Goal: Task Accomplishment & Management: Complete application form

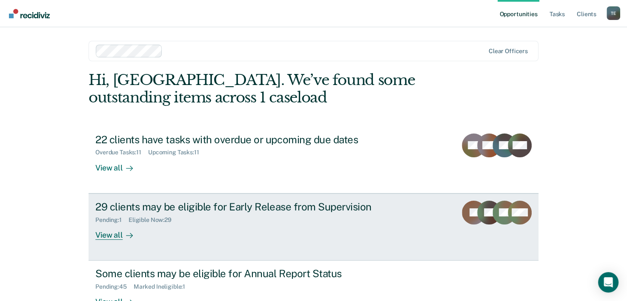
click at [221, 215] on div "Pending : 1 Eligible Now : 29" at bounding box center [244, 218] width 299 height 11
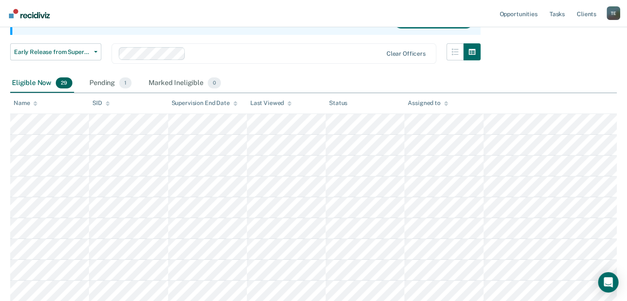
scroll to position [75, 0]
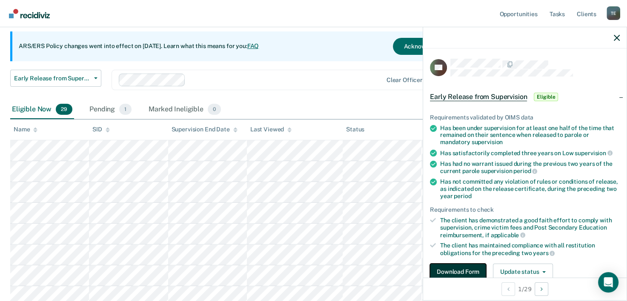
click at [467, 266] on button "Download Form" at bounding box center [458, 272] width 56 height 17
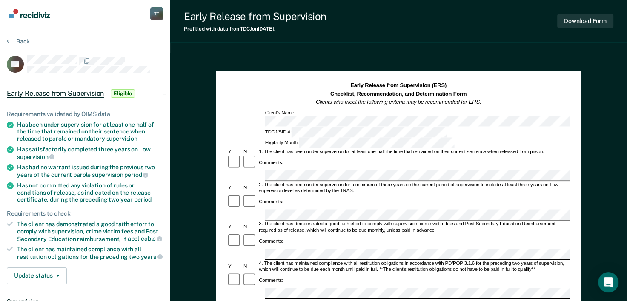
click at [422, 138] on div "Eligibility Month:" at bounding box center [360, 143] width 192 height 11
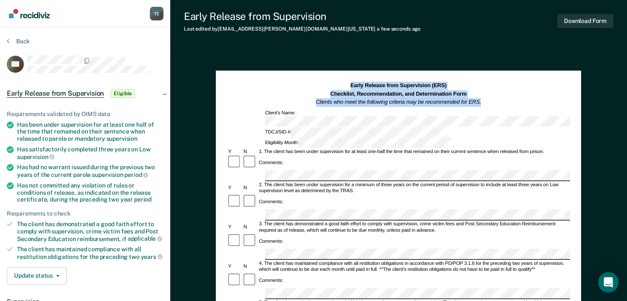
drag, startPoint x: 627, startPoint y: 74, endPoint x: 627, endPoint y: 89, distance: 14.5
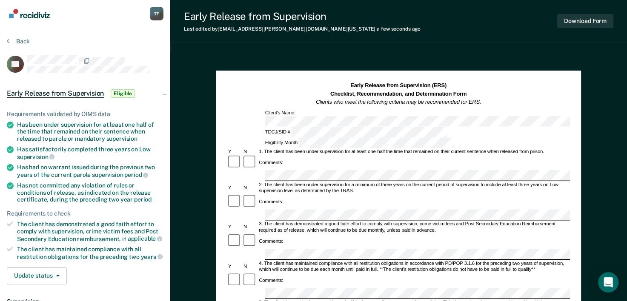
drag, startPoint x: 627, startPoint y: 89, endPoint x: 621, endPoint y: 94, distance: 7.8
drag, startPoint x: 19, startPoint y: 182, endPoint x: 44, endPoint y: 189, distance: 26.4
click at [44, 189] on div "Has not committed any violation of rules or conditions of release, as indicated…" at bounding box center [90, 192] width 146 height 21
copy div "Has not committed any violation of rules or conditions of release"
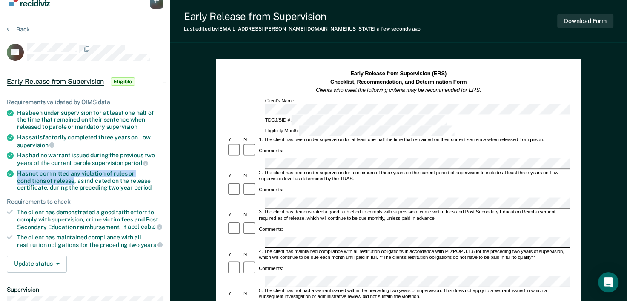
scroll to position [11, 0]
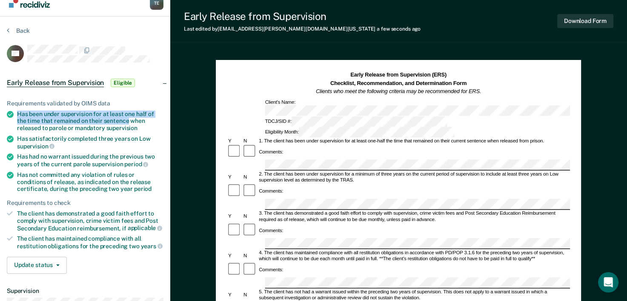
drag, startPoint x: 17, startPoint y: 110, endPoint x: 128, endPoint y: 117, distance: 110.9
click at [128, 117] on div "Has been under supervision for at least one half of the time that remained on t…" at bounding box center [90, 121] width 146 height 21
copy div "Has been under supervision for at least one half of the time that remained on t…"
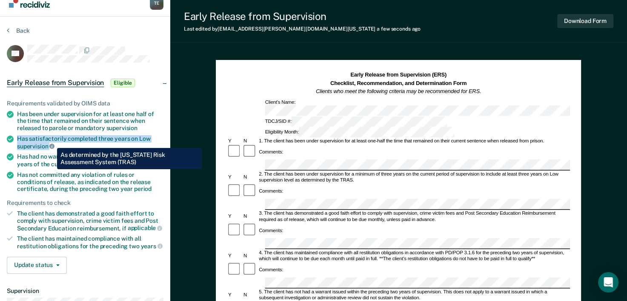
drag, startPoint x: 14, startPoint y: 138, endPoint x: 51, endPoint y: 142, distance: 36.4
click at [51, 142] on li "Has satisfactorily completed three years on Low supervision" at bounding box center [85, 142] width 157 height 14
copy div "Has satisfactorily completed three years on Low supervision"
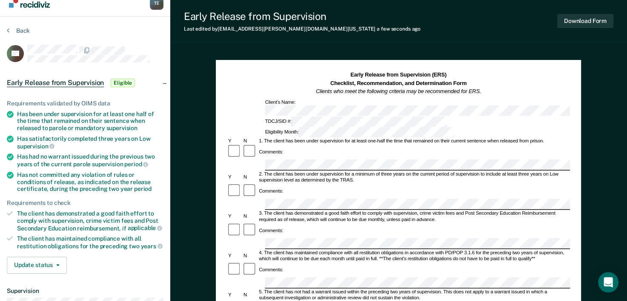
click at [284, 184] on div "Comments:" at bounding box center [398, 191] width 343 height 15
drag, startPoint x: 18, startPoint y: 211, endPoint x: 84, endPoint y: 220, distance: 66.5
click at [84, 220] on div "The client has demonstrated a good faith effort to comply with supervision, cri…" at bounding box center [90, 221] width 146 height 22
copy div "The client has demonstrated a good faith effort to comply with supervision,"
click at [296, 223] on div "Comments:" at bounding box center [398, 236] width 343 height 27
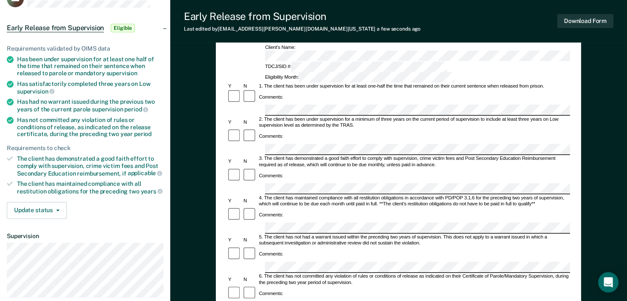
scroll to position [66, 0]
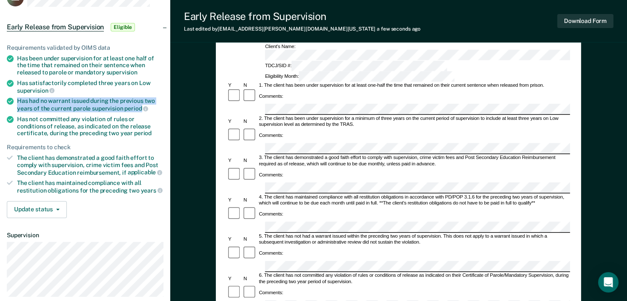
drag, startPoint x: 21, startPoint y: 100, endPoint x: 140, endPoint y: 110, distance: 120.0
click at [140, 110] on ul "Requirements validated by OIMS data Has been under supervision for at least one…" at bounding box center [85, 119] width 157 height 150
copy ul "Has had no warrant issued during the previous two years of the current parole s…"
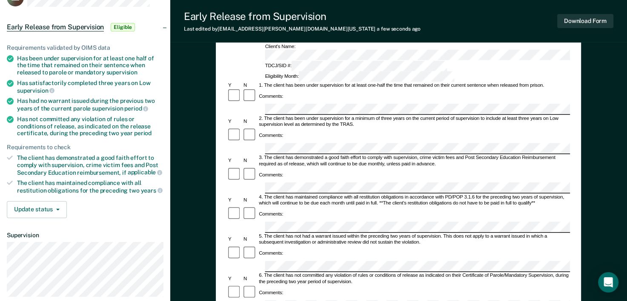
scroll to position [0, 10]
click at [594, 207] on div "Early Release from Supervision (ERS) Checklist, Recommendation, and Determinati…" at bounding box center [398, 266] width 457 height 560
drag, startPoint x: 16, startPoint y: 116, endPoint x: 46, endPoint y: 122, distance: 30.5
click at [46, 122] on li "Has not committed any violation of rules or conditions of release, as indicated…" at bounding box center [85, 126] width 157 height 21
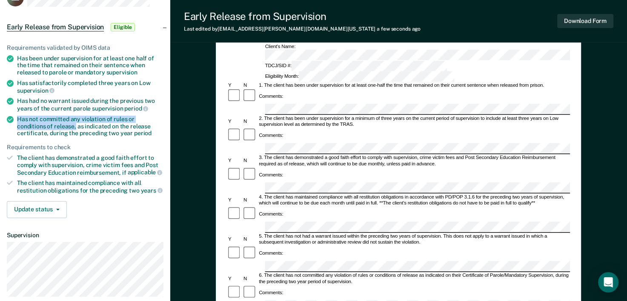
copy div "Has not committed any violation of rules or conditions of release,"
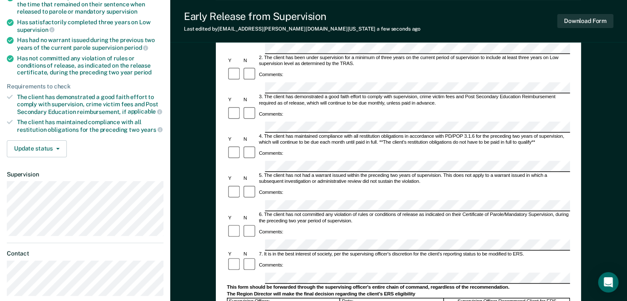
scroll to position [160, 0]
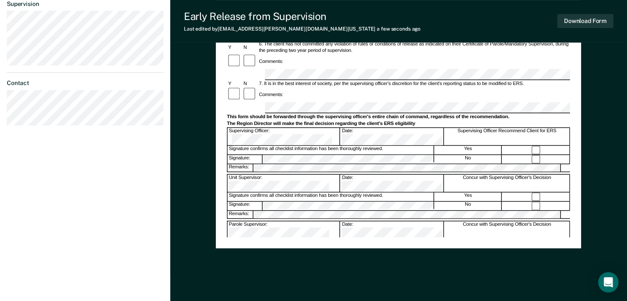
scroll to position [310, 0]
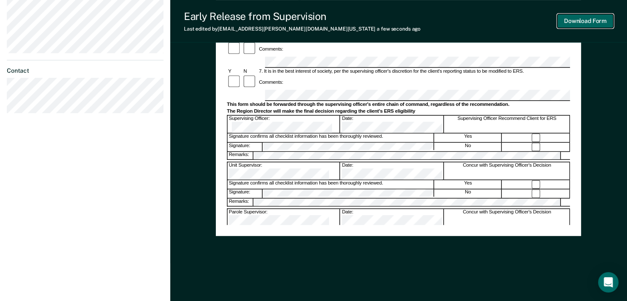
click at [587, 19] on button "Download Form" at bounding box center [585, 21] width 56 height 14
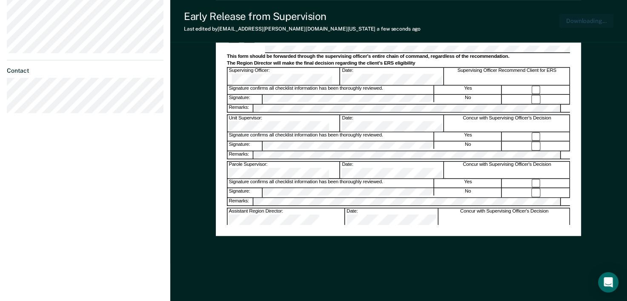
scroll to position [312, 0]
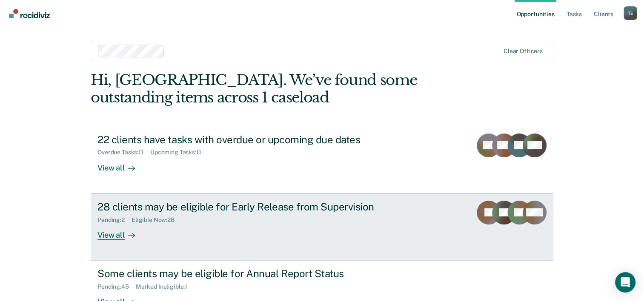
click at [193, 209] on div "28 clients may be eligible for Early Release from Supervision" at bounding box center [246, 207] width 299 height 12
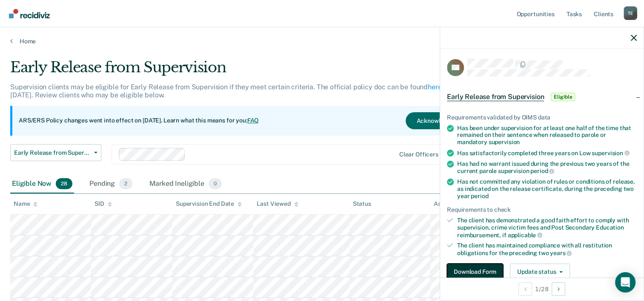
click at [483, 274] on button "Download Form" at bounding box center [475, 272] width 56 height 17
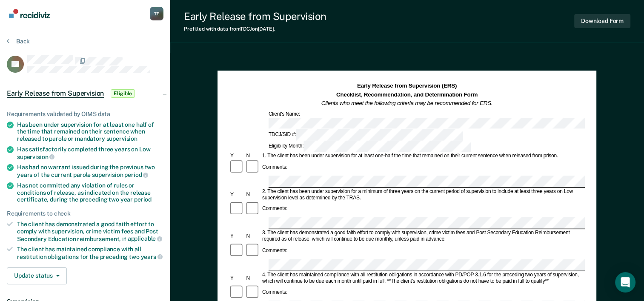
click at [413, 141] on div "Eligibility Month:" at bounding box center [369, 146] width 205 height 11
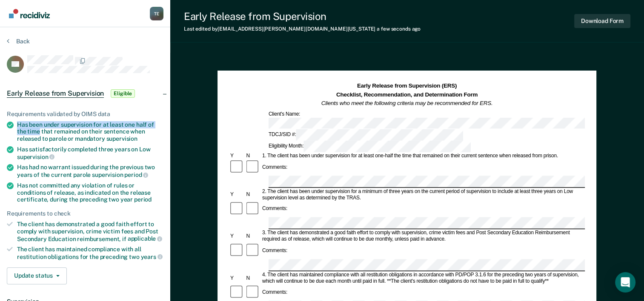
drag, startPoint x: 17, startPoint y: 122, endPoint x: 40, endPoint y: 131, distance: 24.4
click at [40, 131] on div "Has been under supervision for at least one half of the time that remained on t…" at bounding box center [90, 131] width 146 height 21
copy div "Has been under supervision for at least one half of the time"
click at [296, 160] on div "Comments:" at bounding box center [407, 168] width 356 height 16
drag, startPoint x: 126, startPoint y: 131, endPoint x: 1, endPoint y: 125, distance: 124.9
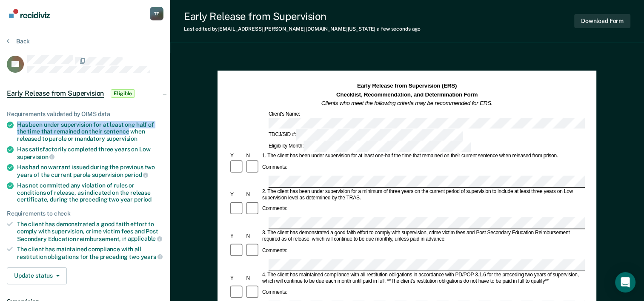
click at [1, 125] on div "Requirements validated by OIMS data Has been under supervision for at least one…" at bounding box center [85, 194] width 170 height 195
copy div "Has been under supervision for at least one half of the time that remained on t…"
click at [125, 156] on div "Tyqaisha Eatmon T E Profile How it works Log Out Back DB Early Release from Sup…" at bounding box center [322, 296] width 644 height 592
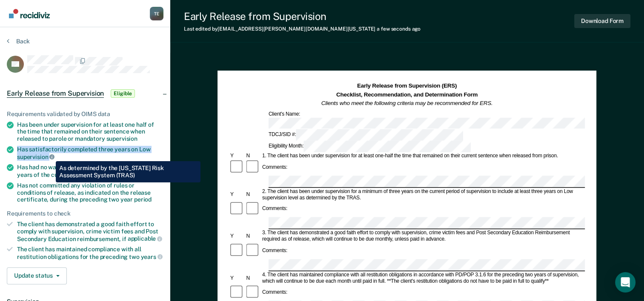
drag, startPoint x: 17, startPoint y: 145, endPoint x: 49, endPoint y: 155, distance: 33.5
click at [49, 155] on div "Has satisfactorily completed three years on Low supervision" at bounding box center [90, 153] width 146 height 14
copy div "Has satisfactorily completed three years on Low supervision"
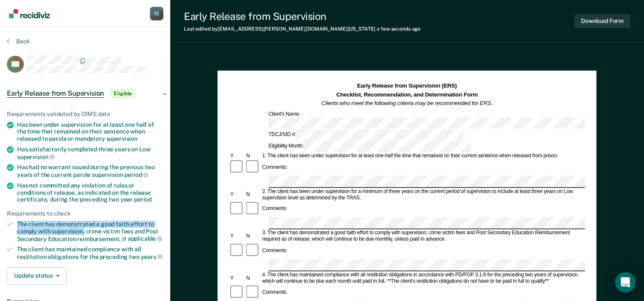
drag, startPoint x: 16, startPoint y: 220, endPoint x: 83, endPoint y: 232, distance: 68.7
click at [83, 232] on li "The client has demonstrated a good faith effort to comply with supervision, cri…" at bounding box center [85, 232] width 157 height 22
copy div "The client has demonstrated a good faith effort to comply with supervision,"
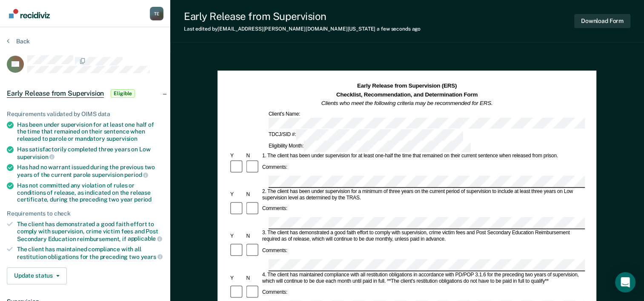
click at [403, 272] on div "4. The client has maintained compliance with all restitution obligations in acc…" at bounding box center [423, 278] width 324 height 13
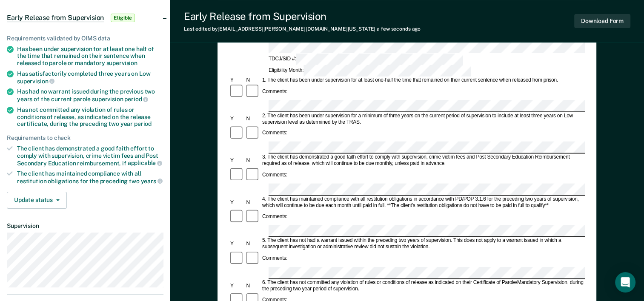
scroll to position [77, 0]
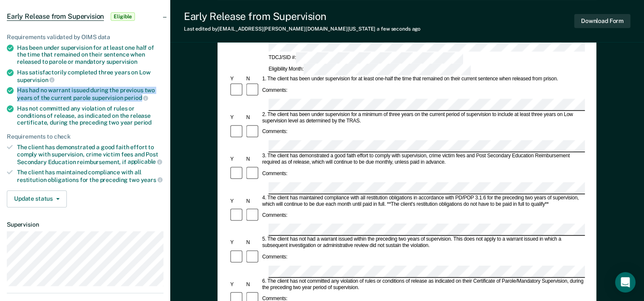
drag, startPoint x: 16, startPoint y: 90, endPoint x: 140, endPoint y: 97, distance: 123.7
click at [140, 97] on li "Has had no warrant issued during the previous two years of the current parole s…" at bounding box center [85, 94] width 157 height 14
copy div "Has had no warrant issued during the previous two years of the current parole s…"
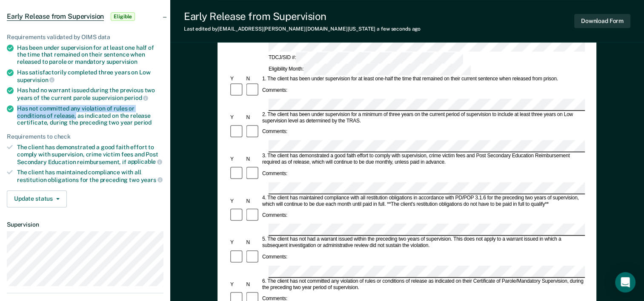
drag, startPoint x: 14, startPoint y: 107, endPoint x: 45, endPoint y: 111, distance: 30.9
click at [45, 111] on li "Has not committed any violation of rules or conditions of release, as indicated…" at bounding box center [85, 115] width 157 height 21
copy div "Has not committed any violation of rules or conditions of release,"
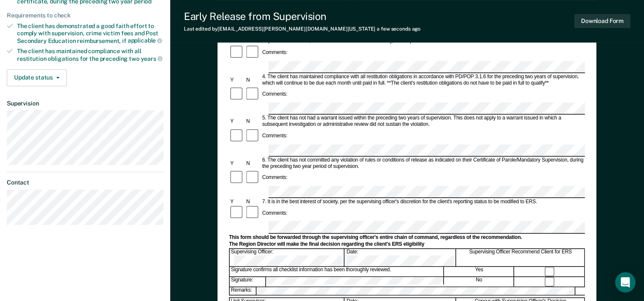
scroll to position [199, 0]
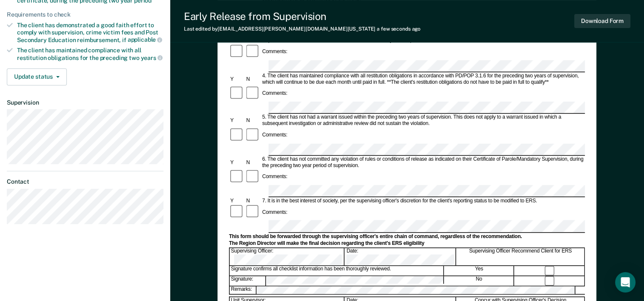
click at [223, 143] on div "Early Release from Supervision (ERS) Checklist, Recommendation, and Determinati…" at bounding box center [407, 118] width 379 height 494
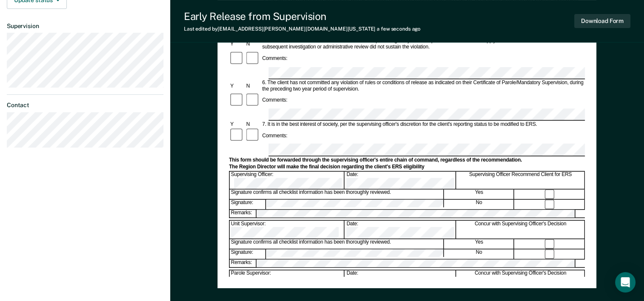
scroll to position [282, 0]
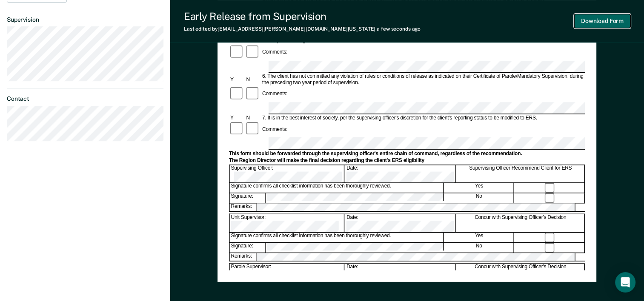
click at [619, 19] on button "Download Form" at bounding box center [602, 21] width 56 height 14
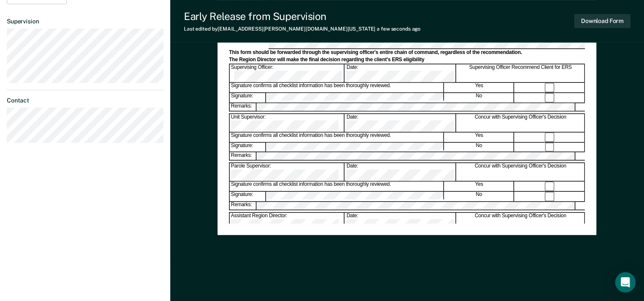
scroll to position [0, 0]
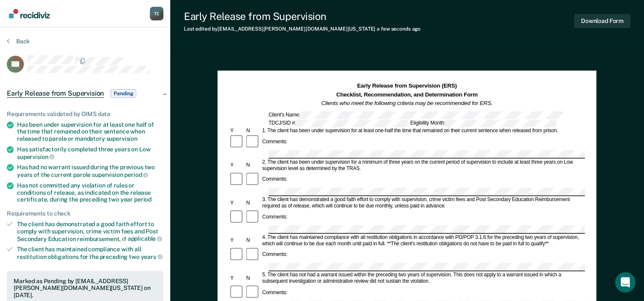
click at [21, 37] on section "Back DB Early Release from Supervision Pending Requirements validated by OIMS d…" at bounding box center [85, 258] width 170 height 462
click at [22, 42] on button "Back" at bounding box center [18, 41] width 23 height 8
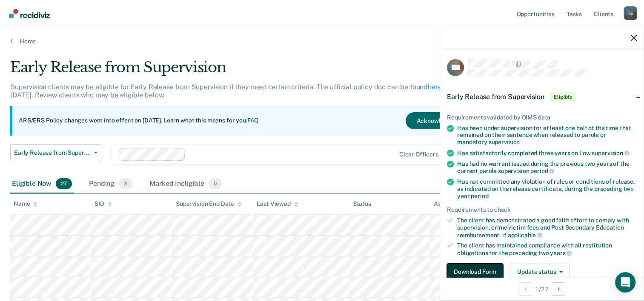
click at [478, 265] on button "Download Form" at bounding box center [475, 272] width 56 height 17
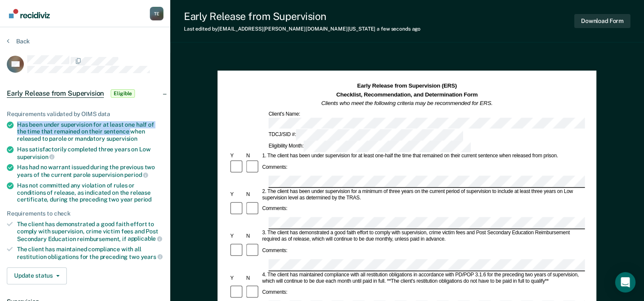
drag, startPoint x: 17, startPoint y: 121, endPoint x: 129, endPoint y: 130, distance: 111.9
click at [129, 130] on div "Has been under supervision for at least one half of the time that remained on t…" at bounding box center [90, 131] width 146 height 21
copy div "Has been under supervision for at least one half of the time that remained on t…"
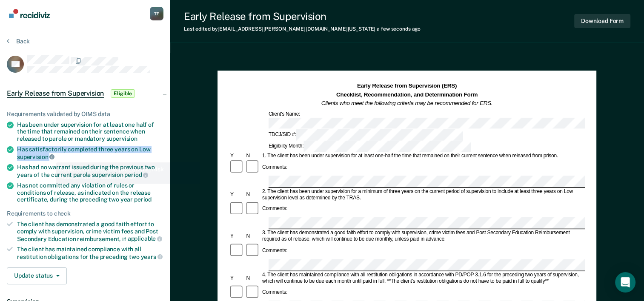
drag, startPoint x: 19, startPoint y: 149, endPoint x: 49, endPoint y: 156, distance: 31.6
click at [49, 156] on div "Has satisfactorily completed three years on Low supervision" at bounding box center [90, 153] width 146 height 14
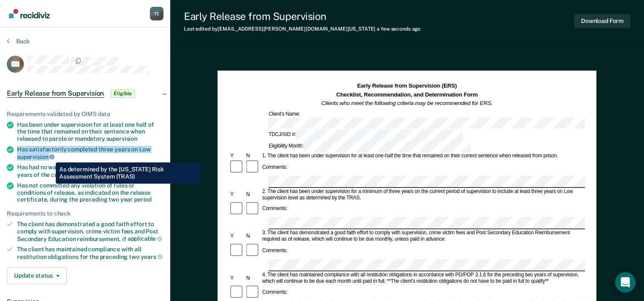
copy div "Has satisfactorily completed three years on Low supervision"
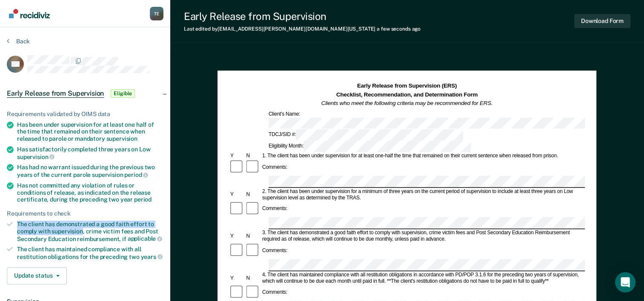
drag, startPoint x: 16, startPoint y: 220, endPoint x: 83, endPoint y: 228, distance: 67.0
click at [83, 228] on li "The client has demonstrated a good faith effort to comply with supervision, cri…" at bounding box center [85, 232] width 157 height 22
copy div "The client has demonstrated a good faith effort to comply with supervision"
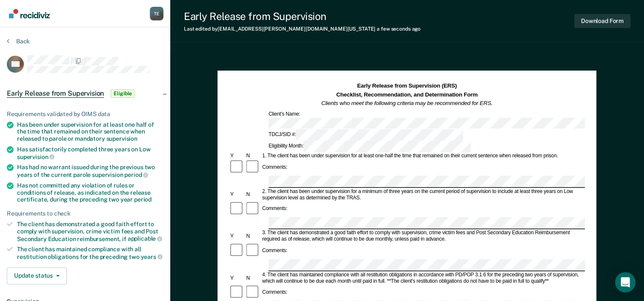
click at [295, 272] on div "4. The client has maintained compliance with all restitution obligations in acc…" at bounding box center [423, 278] width 324 height 13
click at [417, 243] on div "Comments:" at bounding box center [407, 257] width 356 height 29
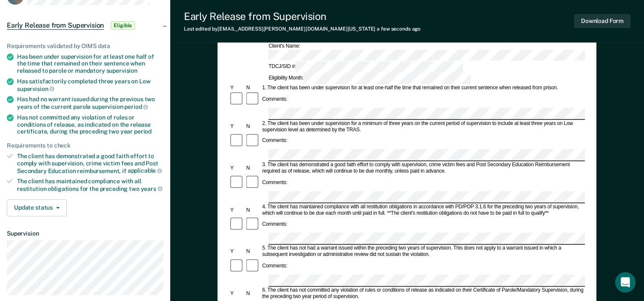
scroll to position [73, 0]
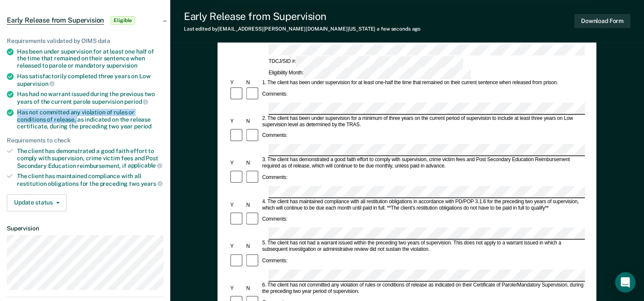
drag, startPoint x: 19, startPoint y: 112, endPoint x: 46, endPoint y: 117, distance: 28.1
click at [46, 117] on div "Has not committed any violation of rules or conditions of release, as indicated…" at bounding box center [90, 119] width 146 height 21
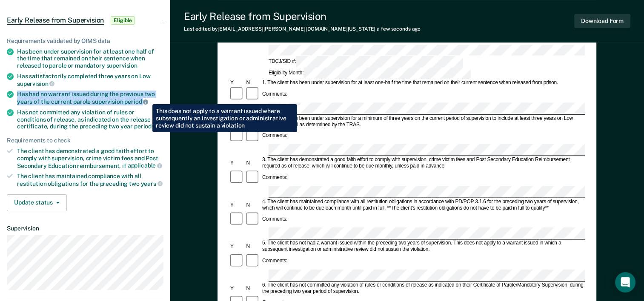
drag, startPoint x: 17, startPoint y: 90, endPoint x: 146, endPoint y: 98, distance: 129.2
click at [146, 98] on div "Has had no warrant issued during the previous two years of the current parole s…" at bounding box center [90, 98] width 146 height 14
copy div "Has had no warrant issued during the previous two years of the current parole s…"
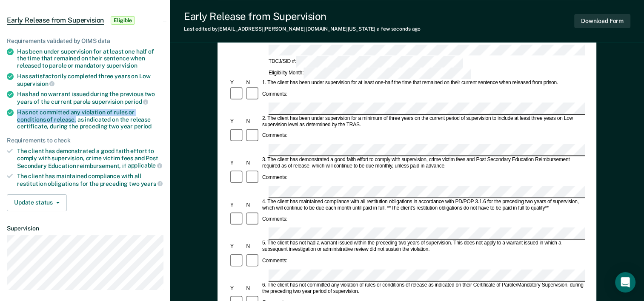
drag, startPoint x: 17, startPoint y: 109, endPoint x: 45, endPoint y: 117, distance: 29.5
click at [45, 117] on div "Has not committed any violation of rules or conditions of release, as indicated…" at bounding box center [90, 119] width 146 height 21
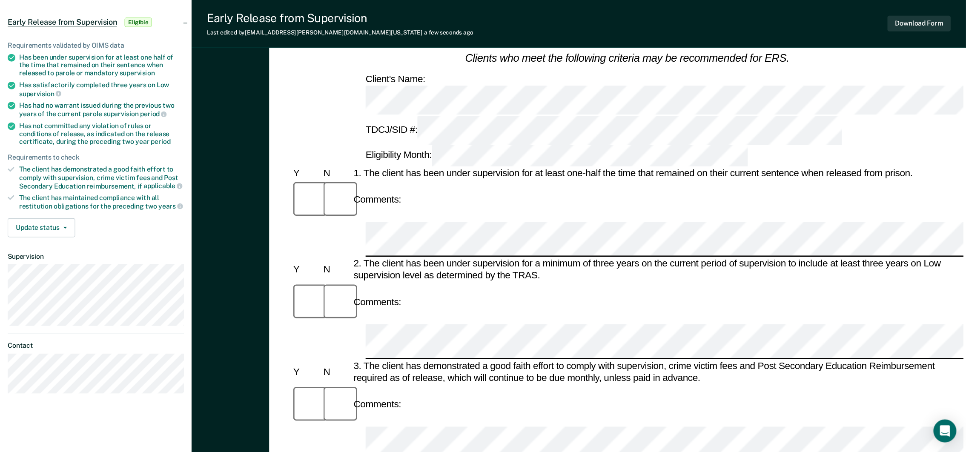
scroll to position [74, 0]
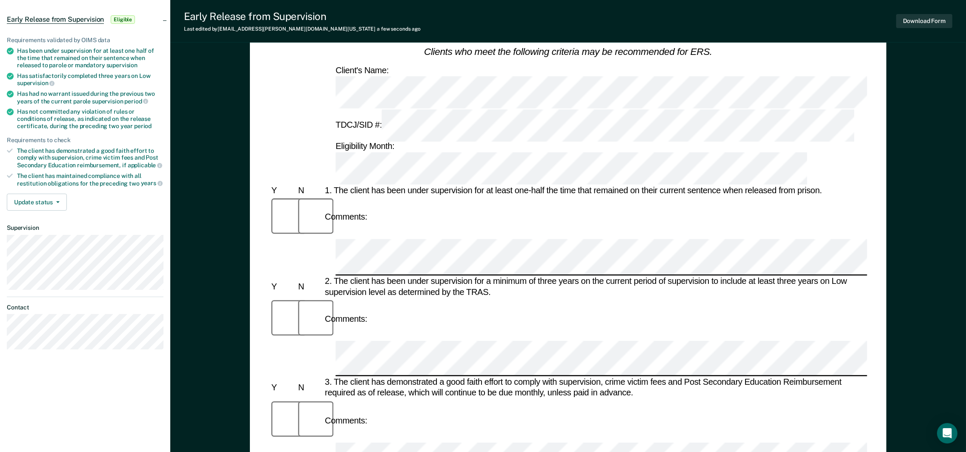
drag, startPoint x: 944, startPoint y: 187, endPoint x: 965, endPoint y: 182, distance: 21.9
click at [650, 182] on div "Early Release from Supervision (ERS) Checklist, Recommendation, and Determinati…" at bounding box center [568, 436] width 796 height 914
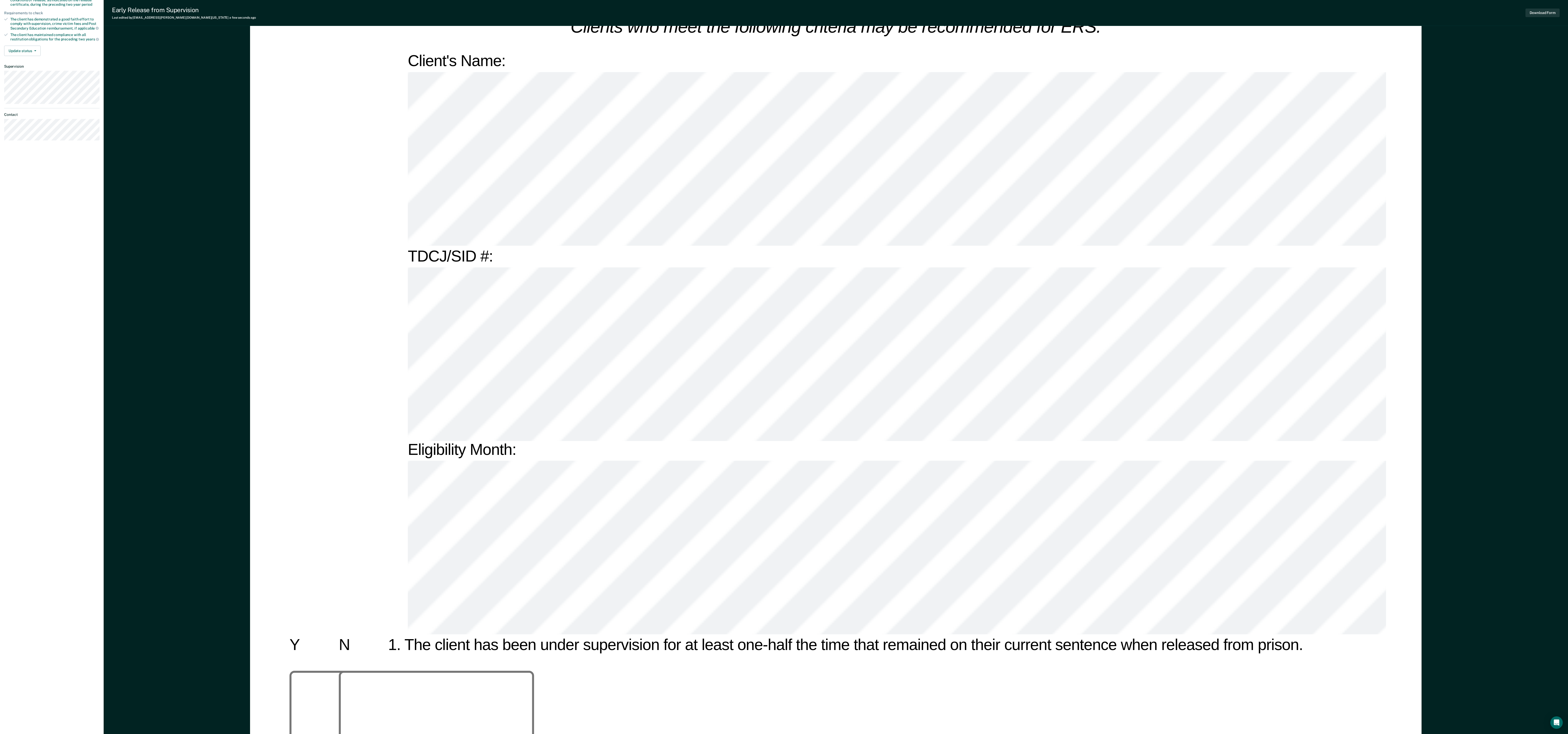
scroll to position [116, 0]
click at [396, 57] on div "Early Release from Supervision (ERS) Checklist, Recommendation, and Determinati…" at bounding box center [836, 705] width 1465 height 1578
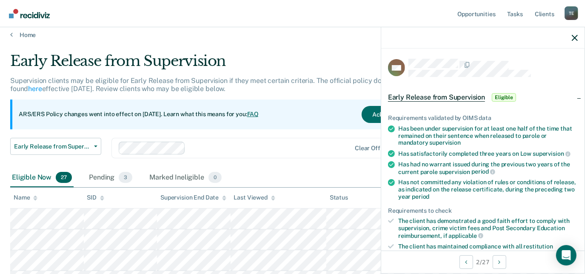
scroll to position [185, 0]
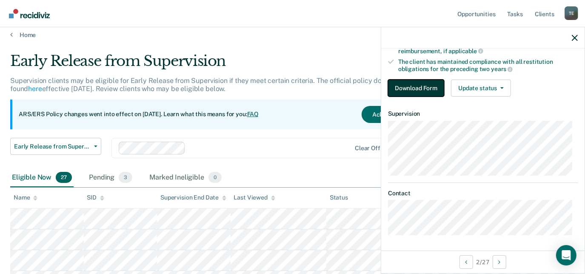
click at [421, 87] on button "Download Form" at bounding box center [416, 88] width 56 height 17
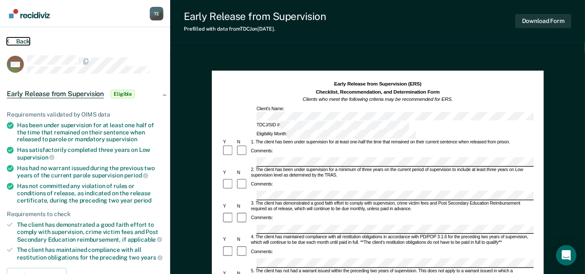
click at [19, 40] on button "Back" at bounding box center [18, 41] width 23 height 8
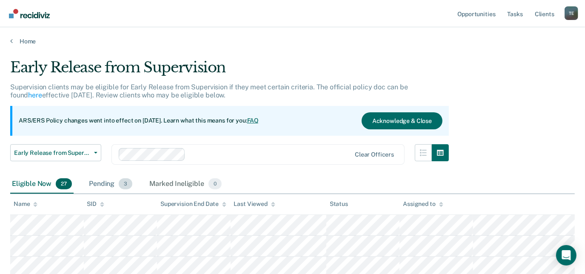
click at [108, 191] on div "Pending 3" at bounding box center [110, 184] width 47 height 19
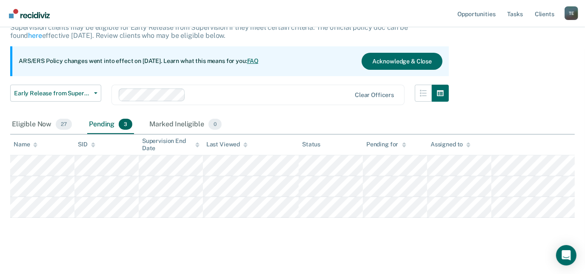
scroll to position [61, 0]
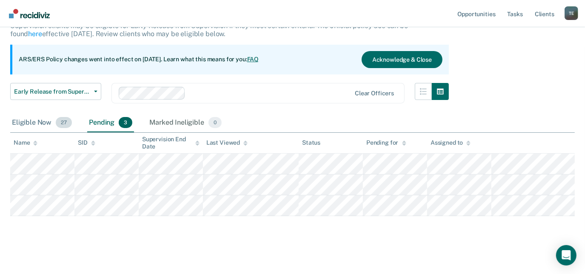
click at [46, 119] on div "Eligible Now 27" at bounding box center [41, 123] width 63 height 19
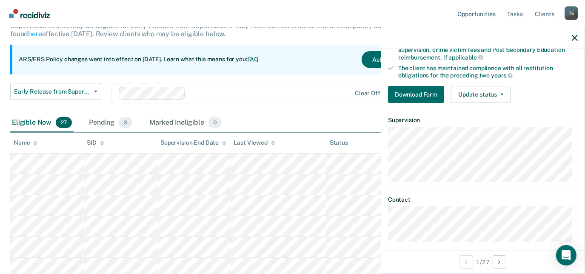
scroll to position [185, 0]
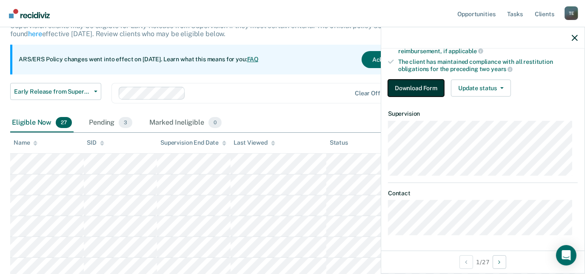
click at [430, 86] on button "Download Form" at bounding box center [416, 88] width 56 height 17
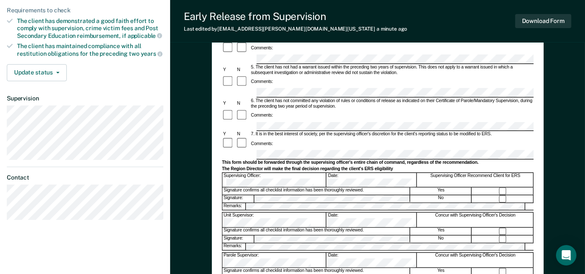
scroll to position [205, 0]
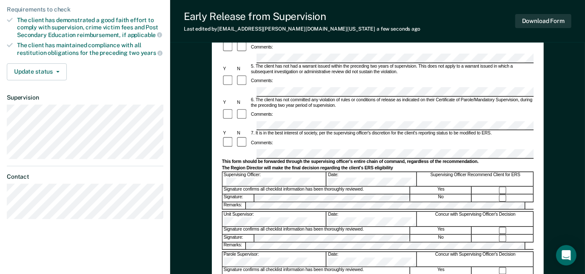
click at [264, 212] on div "Unit Supervisor:" at bounding box center [274, 219] width 104 height 14
click at [310, 212] on div "Unit Supervisor: Date: Concur with Supervising Officer's Decision" at bounding box center [378, 219] width 312 height 15
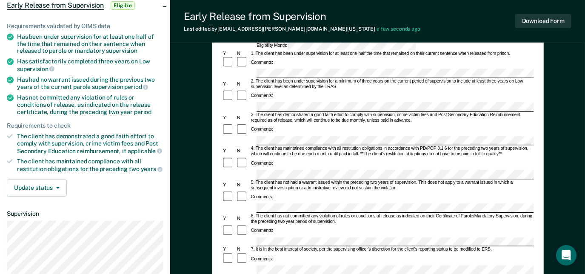
scroll to position [88, 0]
click at [521, 17] on button "Download Form" at bounding box center [544, 21] width 56 height 14
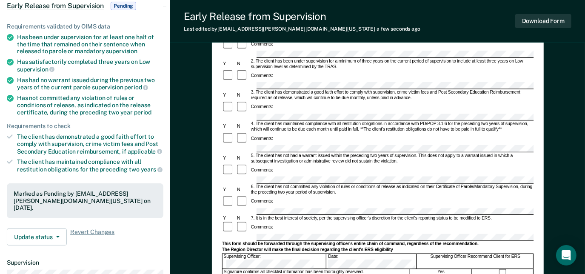
scroll to position [0, 0]
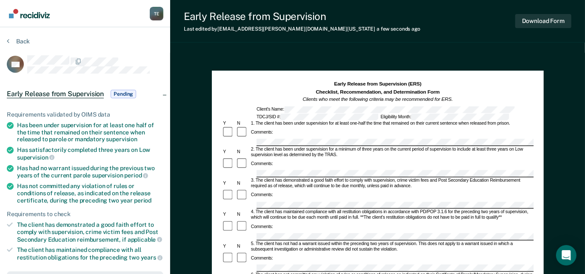
click at [11, 36] on section "Back AD Early Release from Supervision Pending Requirements validated by OIMS d…" at bounding box center [85, 258] width 170 height 463
click at [14, 39] on button "Back" at bounding box center [18, 41] width 23 height 8
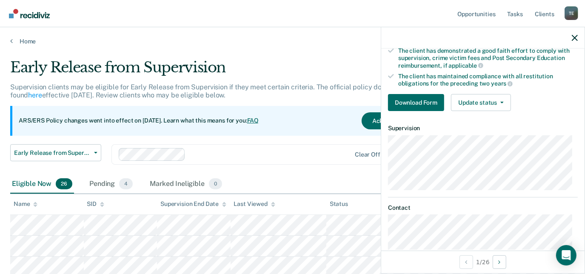
scroll to position [177, 0]
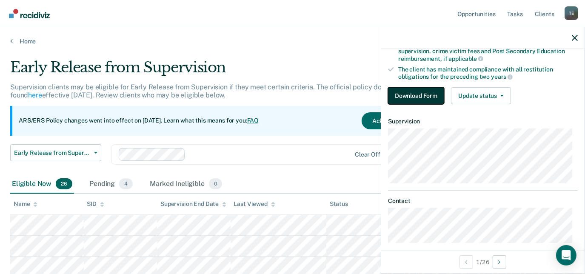
click at [413, 91] on button "Download Form" at bounding box center [416, 95] width 56 height 17
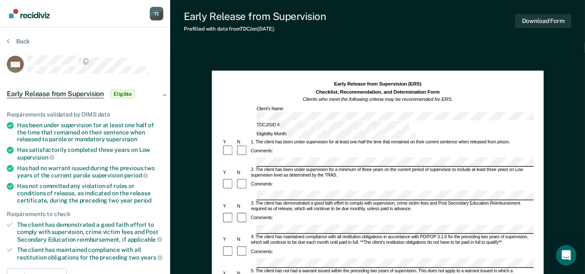
click at [394, 130] on div "Eligibility Month:" at bounding box center [335, 134] width 161 height 9
click at [319, 145] on div "Comments:" at bounding box center [378, 151] width 312 height 13
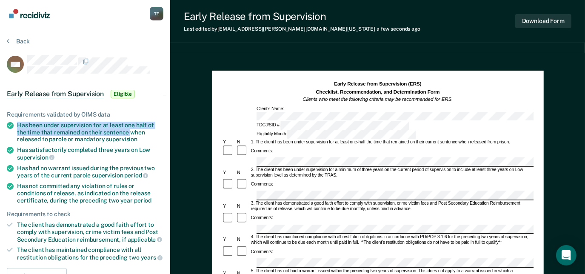
drag, startPoint x: 16, startPoint y: 121, endPoint x: 131, endPoint y: 132, distance: 115.9
click at [131, 132] on li "Has been under supervision for at least one half of the time that remained on t…" at bounding box center [85, 132] width 157 height 21
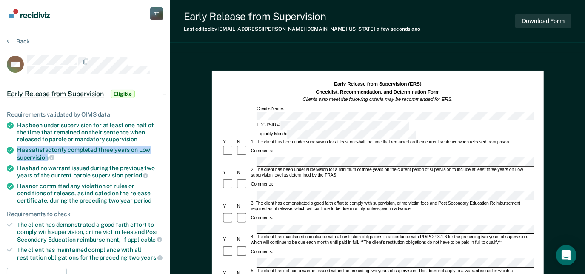
drag, startPoint x: 17, startPoint y: 148, endPoint x: 49, endPoint y: 155, distance: 31.9
click at [49, 155] on div "Has satisfactorily completed three years on Low supervision" at bounding box center [90, 153] width 146 height 14
click at [245, 212] on div at bounding box center [243, 218] width 14 height 13
click at [283, 212] on div "Comments:" at bounding box center [378, 223] width 312 height 23
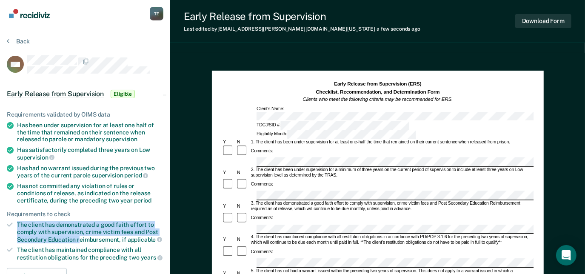
drag, startPoint x: 18, startPoint y: 224, endPoint x: 77, endPoint y: 235, distance: 60.2
click at [77, 235] on div "The client has demonstrated a good faith effort to comply with supervision, cri…" at bounding box center [90, 232] width 146 height 22
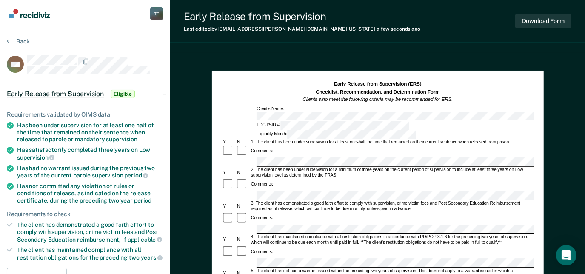
drag, startPoint x: 22, startPoint y: 224, endPoint x: 81, endPoint y: 232, distance: 60.2
click at [81, 232] on div "The client has demonstrated a good faith effort to comply with supervision, cri…" at bounding box center [90, 232] width 146 height 22
drag, startPoint x: 18, startPoint y: 221, endPoint x: 104, endPoint y: 229, distance: 86.8
click at [104, 229] on div "The client has demonstrated a good faith effort to comply with supervision, cri…" at bounding box center [90, 232] width 146 height 22
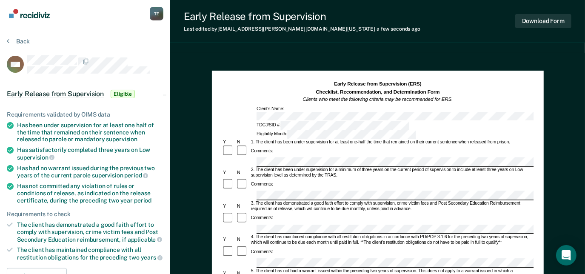
click at [289, 235] on div "4. The client has maintained compliance with all restitution obligations in acc…" at bounding box center [392, 240] width 284 height 11
drag, startPoint x: 18, startPoint y: 249, endPoint x: 77, endPoint y: 256, distance: 59.6
click at [77, 256] on div "The client has maintained compliance with all restitution obligations for the p…" at bounding box center [90, 253] width 146 height 14
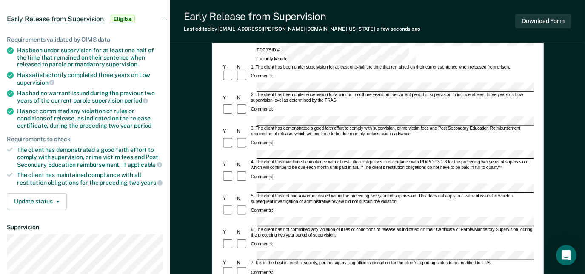
scroll to position [77, 0]
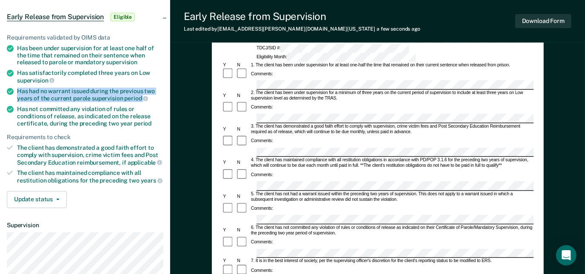
drag, startPoint x: 18, startPoint y: 92, endPoint x: 141, endPoint y: 98, distance: 123.6
click at [141, 98] on li "Has had no warrant issued during the previous two years of the current parole s…" at bounding box center [85, 95] width 157 height 14
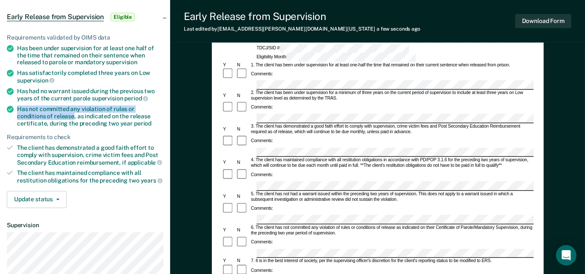
drag, startPoint x: 16, startPoint y: 108, endPoint x: 43, endPoint y: 116, distance: 27.7
click at [43, 116] on li "Has not committed any violation of rules or conditions of release, as indicated…" at bounding box center [85, 116] width 157 height 21
click at [266, 264] on div "Comments:" at bounding box center [378, 270] width 312 height 13
drag, startPoint x: 274, startPoint y: 225, endPoint x: 273, endPoint y: 235, distance: 9.8
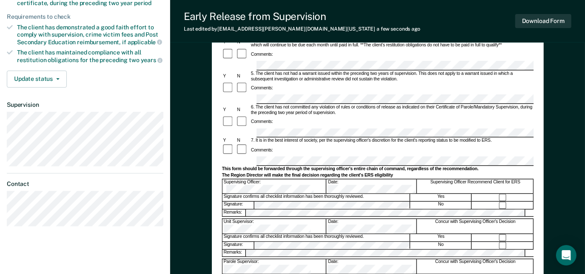
scroll to position [200, 0]
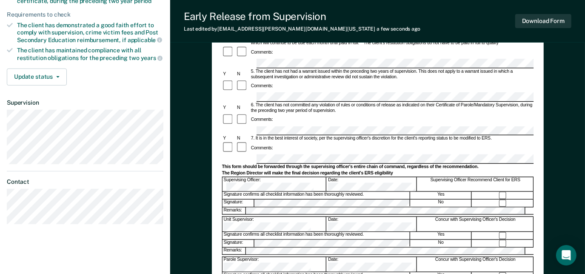
click at [224, 120] on form "Early Release from Supervision (ERS) Checklist, Recommendation, and Determinati…" at bounding box center [378, 131] width 312 height 500
click at [584, 157] on div "Early Release from Supervision (ERS) Checklist, Recommendation, and Determinati…" at bounding box center [377, 111] width 415 height 517
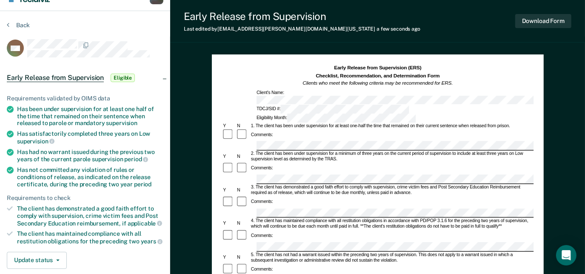
scroll to position [0, 0]
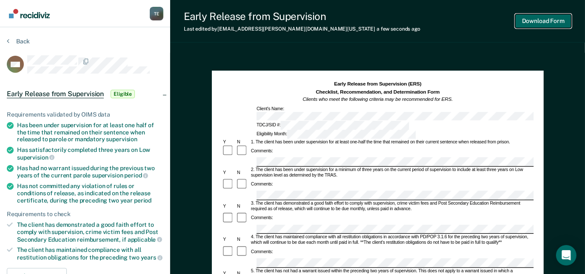
click at [548, 21] on button "Download Form" at bounding box center [544, 21] width 56 height 14
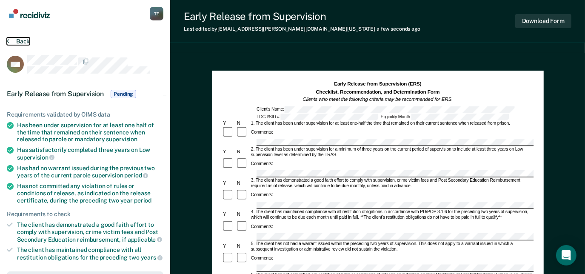
click at [14, 40] on button "Back" at bounding box center [18, 41] width 23 height 8
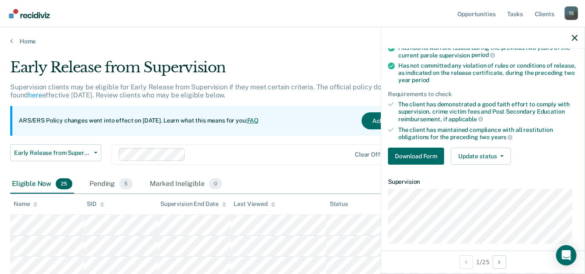
scroll to position [147, 0]
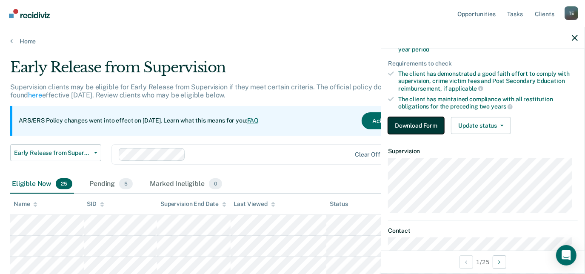
click at [399, 122] on button "Download Form" at bounding box center [416, 125] width 56 height 17
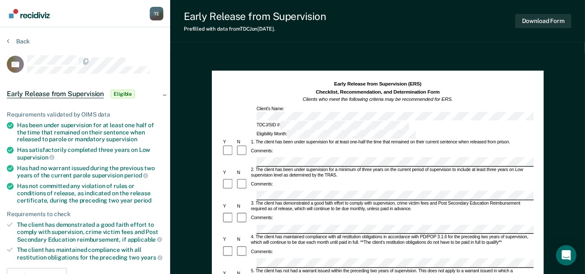
click at [393, 109] on div "Early Release from Supervision (ERS) Checklist, Recommendation, and Determinati…" at bounding box center [378, 110] width 312 height 58
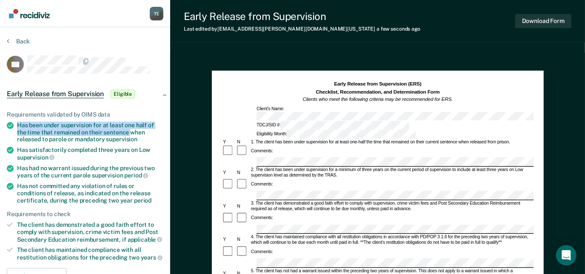
drag, startPoint x: 17, startPoint y: 123, endPoint x: 129, endPoint y: 128, distance: 112.5
click at [129, 128] on div "Has been under supervision for at least one half of the time that remained on t…" at bounding box center [90, 132] width 146 height 21
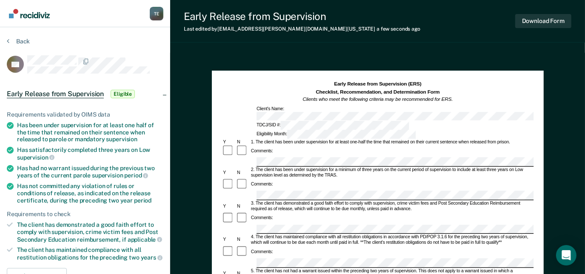
click at [301, 145] on div "Comments:" at bounding box center [378, 151] width 312 height 13
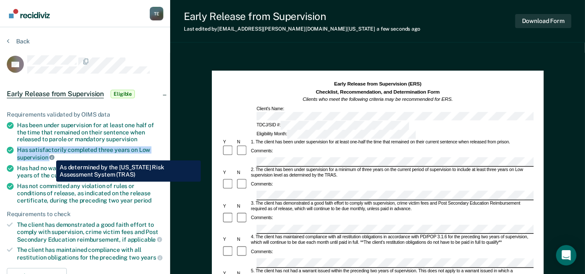
drag, startPoint x: 16, startPoint y: 147, endPoint x: 49, endPoint y: 155, distance: 34.6
click at [49, 155] on li "Has satisfactorily completed three years on Low supervision" at bounding box center [85, 153] width 157 height 14
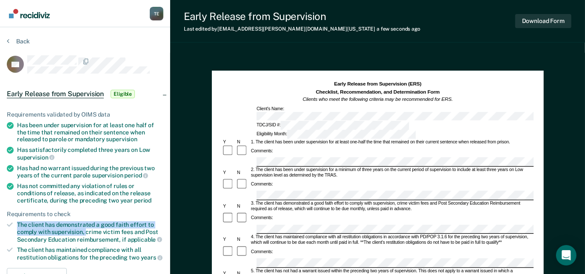
drag, startPoint x: 15, startPoint y: 221, endPoint x: 85, endPoint y: 228, distance: 70.2
click at [85, 228] on li "The client has demonstrated a good faith effort to comply with supervision, cri…" at bounding box center [85, 232] width 157 height 22
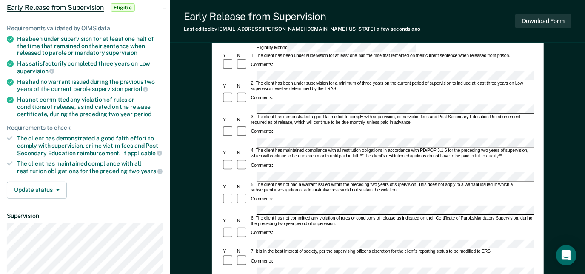
scroll to position [87, 0]
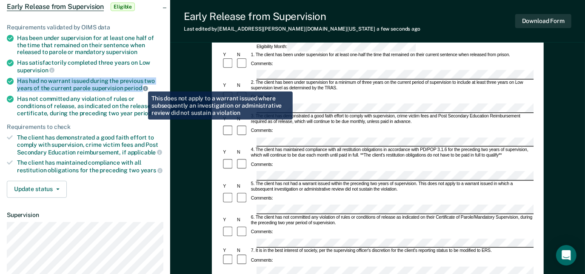
drag, startPoint x: 18, startPoint y: 76, endPoint x: 142, endPoint y: 85, distance: 124.2
click at [142, 85] on div "Has had no warrant issued during the previous two years of the current parole s…" at bounding box center [90, 84] width 146 height 14
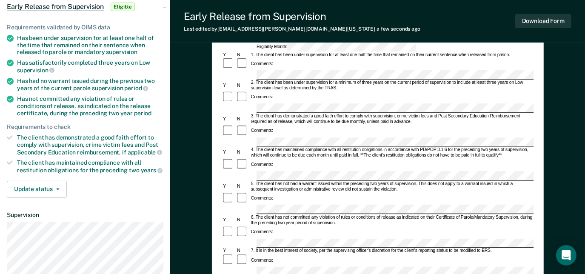
click at [282, 215] on div "6. The client has not committed any violation of rules or conditions of release…" at bounding box center [392, 220] width 284 height 11
drag, startPoint x: 14, startPoint y: 96, endPoint x: 49, endPoint y: 104, distance: 35.8
click at [49, 104] on li "Has not committed any violation of rules or conditions of release, as indicated…" at bounding box center [85, 105] width 157 height 21
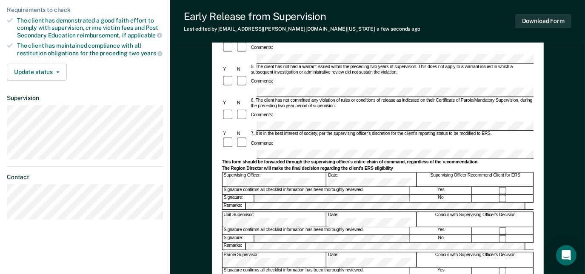
scroll to position [205, 0]
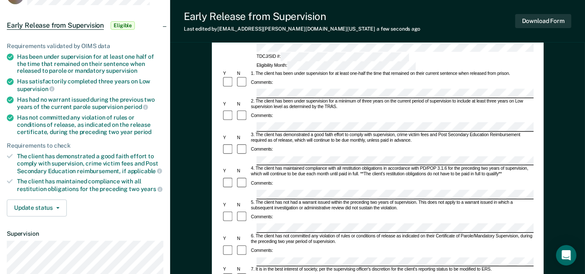
scroll to position [0, 0]
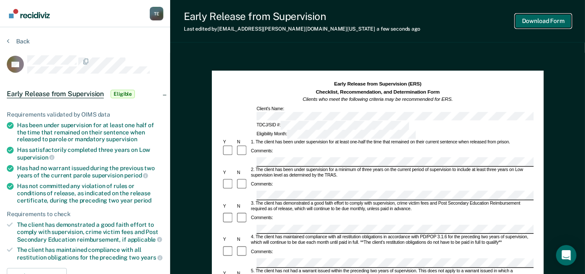
click at [550, 18] on button "Download Form" at bounding box center [544, 21] width 56 height 14
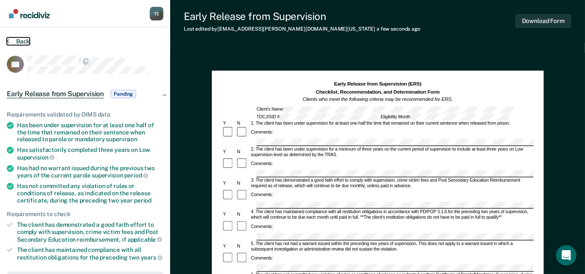
click at [25, 43] on button "Back" at bounding box center [18, 41] width 23 height 8
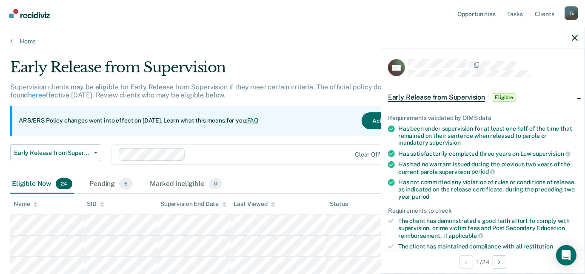
scroll to position [127, 0]
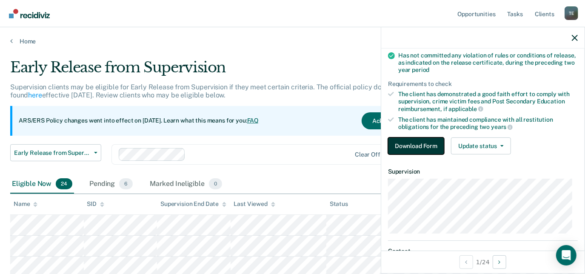
click at [401, 143] on button "Download Form" at bounding box center [416, 146] width 56 height 17
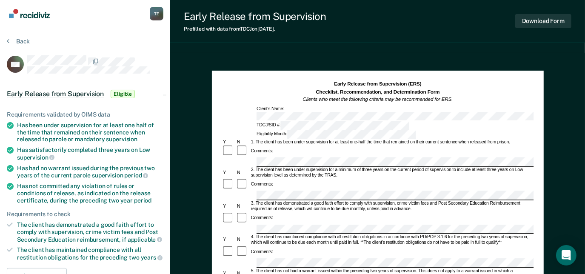
click at [375, 121] on div "TDCJ/SID #: Eligibility Month:" at bounding box center [378, 129] width 312 height 17
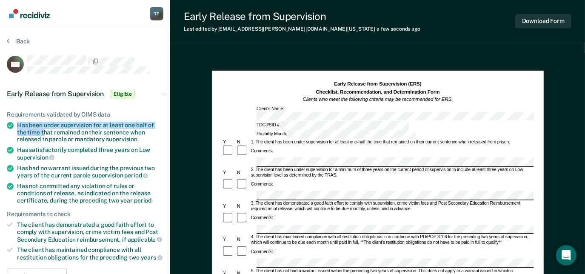
drag, startPoint x: 18, startPoint y: 124, endPoint x: 43, endPoint y: 132, distance: 26.4
click at [43, 132] on div "Has been under supervision for at least one half of the time that remained on t…" at bounding box center [90, 132] width 146 height 21
drag, startPoint x: 17, startPoint y: 124, endPoint x: 130, endPoint y: 131, distance: 113.4
click at [130, 131] on div "Has been under supervision for at least one half of the time that remained on t…" at bounding box center [90, 132] width 146 height 21
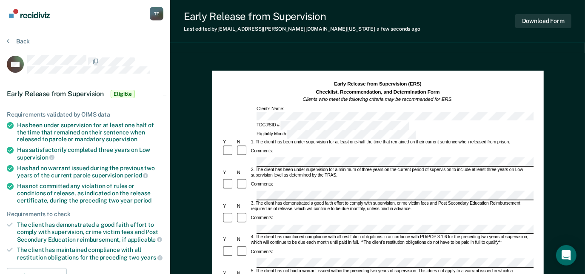
click at [87, 166] on div "Tyqaisha Eatmon T E Profile How it works Log Out Back CH Early Release from Sup…" at bounding box center [292, 265] width 585 height 531
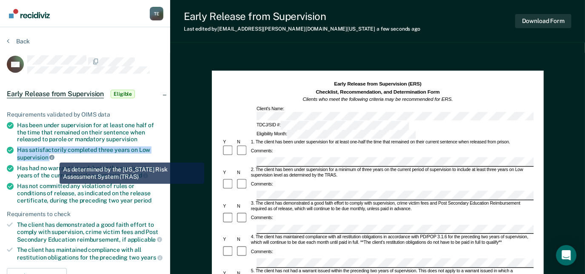
drag, startPoint x: 29, startPoint y: 149, endPoint x: 53, endPoint y: 156, distance: 25.6
click at [53, 156] on div "Has satisfactorily completed three years on Low supervision" at bounding box center [90, 153] width 146 height 14
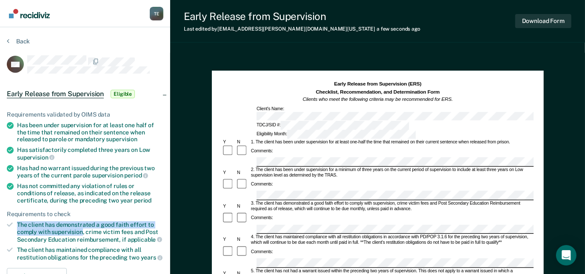
drag, startPoint x: 16, startPoint y: 224, endPoint x: 82, endPoint y: 230, distance: 66.3
click at [82, 230] on li "The client has demonstrated a good faith effort to comply with supervision, cri…" at bounding box center [85, 232] width 157 height 22
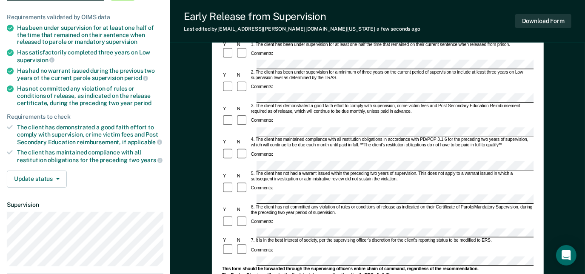
scroll to position [100, 0]
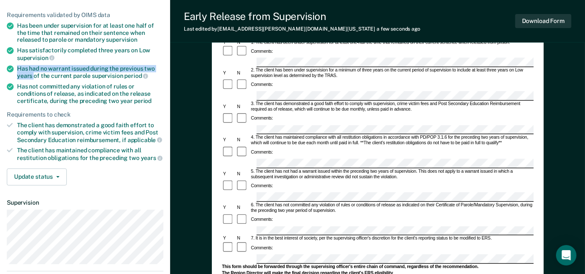
drag, startPoint x: 18, startPoint y: 65, endPoint x: 33, endPoint y: 74, distance: 17.0
click at [33, 74] on div "Has had no warrant issued during the previous two years of the current parole s…" at bounding box center [90, 72] width 146 height 14
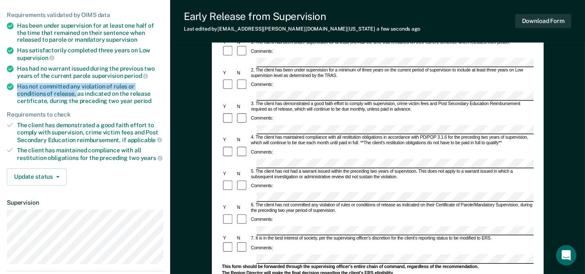
drag, startPoint x: 17, startPoint y: 84, endPoint x: 46, endPoint y: 93, distance: 30.6
click at [46, 93] on div "Has not committed any violation of rules or conditions of release, as indicated…" at bounding box center [90, 93] width 146 height 21
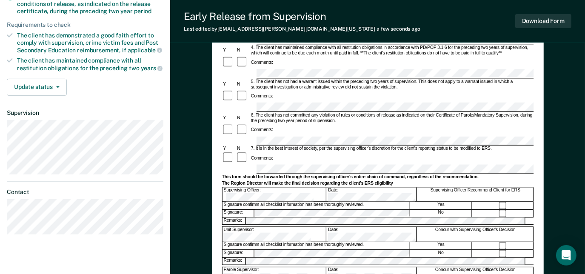
scroll to position [190, 0]
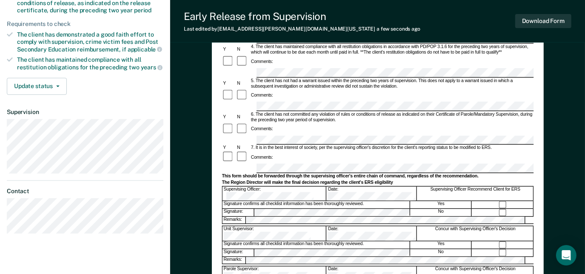
click at [230, 239] on form "Early Release from Supervision (ERS) Checklist, Recommendation, and Determinati…" at bounding box center [378, 141] width 312 height 500
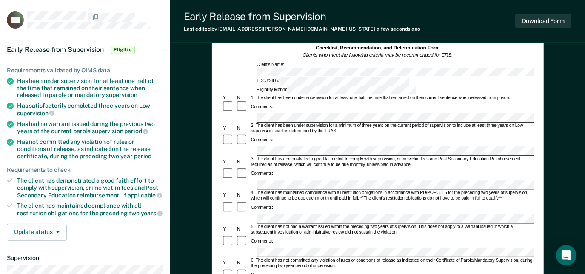
scroll to position [27, 0]
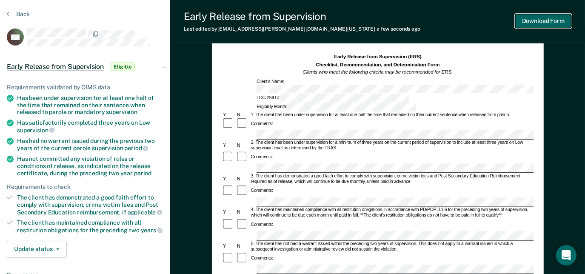
click at [557, 21] on button "Download Form" at bounding box center [544, 21] width 56 height 14
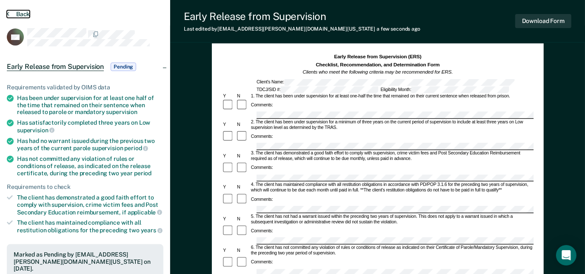
click at [17, 11] on button "Back" at bounding box center [18, 14] width 23 height 8
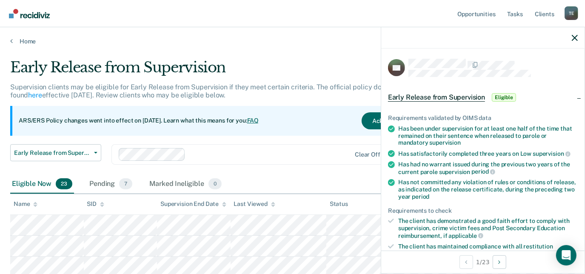
drag, startPoint x: 579, startPoint y: 93, endPoint x: 585, endPoint y: 91, distance: 6.3
click at [585, 91] on div "JW Early Release from Supervision Eligible Requirements validated by OIMS data …" at bounding box center [483, 150] width 204 height 247
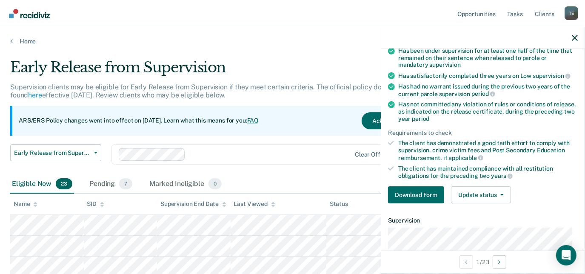
scroll to position [138, 0]
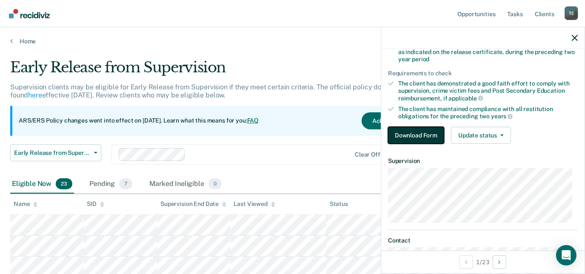
click at [430, 132] on button "Download Form" at bounding box center [416, 135] width 56 height 17
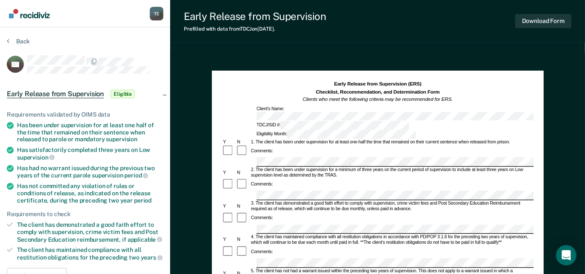
click at [378, 121] on div "TDCJ/SID #: Eligibility Month:" at bounding box center [378, 129] width 312 height 17
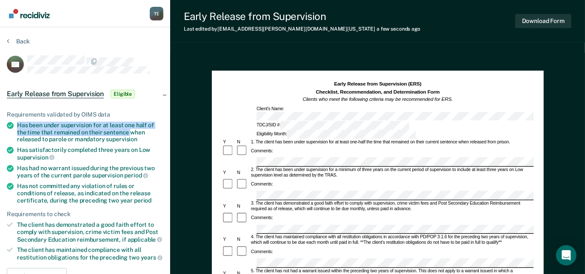
drag, startPoint x: 18, startPoint y: 123, endPoint x: 129, endPoint y: 131, distance: 111.4
click at [129, 131] on div "Has been under supervision for at least one half of the time that remained on t…" at bounding box center [90, 132] width 146 height 21
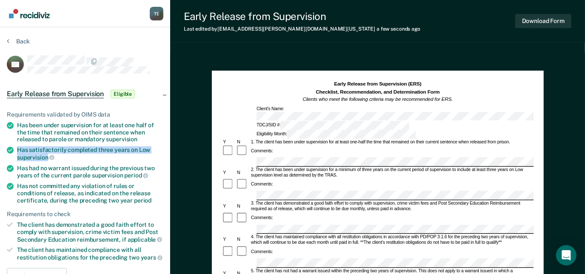
drag, startPoint x: 16, startPoint y: 146, endPoint x: 46, endPoint y: 155, distance: 32.1
click at [46, 155] on li "Has satisfactorily completed three years on Low supervision" at bounding box center [85, 153] width 157 height 14
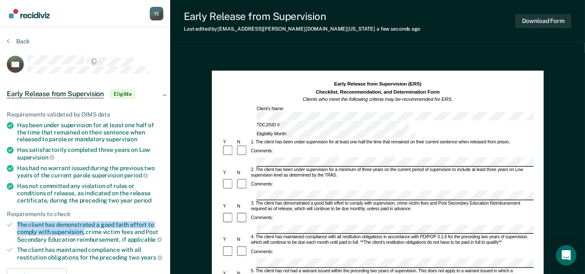
drag, startPoint x: 18, startPoint y: 222, endPoint x: 84, endPoint y: 233, distance: 67.3
click at [84, 233] on div "The client has demonstrated a good faith effort to comply with supervision, cri…" at bounding box center [90, 232] width 146 height 22
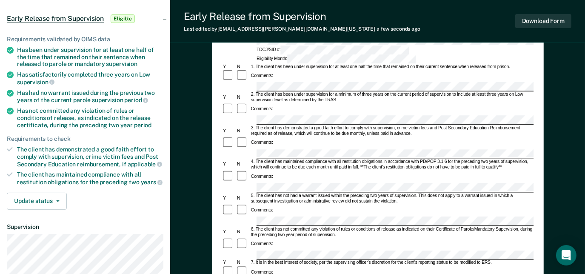
scroll to position [78, 0]
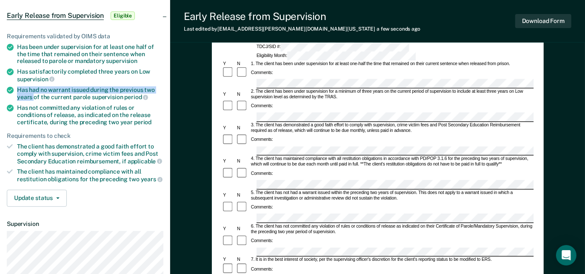
drag, startPoint x: 17, startPoint y: 86, endPoint x: 34, endPoint y: 93, distance: 18.9
click at [34, 93] on li "Has had no warrant issued during the previous two years of the current parole s…" at bounding box center [85, 93] width 157 height 14
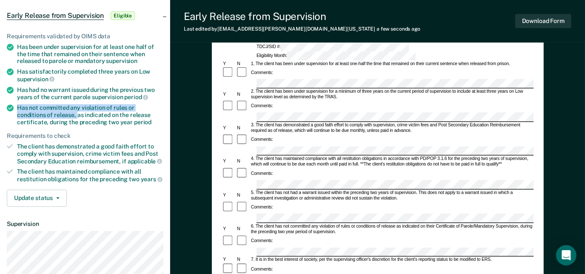
drag, startPoint x: 18, startPoint y: 104, endPoint x: 48, endPoint y: 113, distance: 31.0
click at [48, 113] on div "Has not committed any violation of rules or conditions of release, as indicated…" at bounding box center [90, 114] width 146 height 21
click at [227, 155] on form "Early Release from Supervision (ERS) Checklist, Recommendation, and Determinati…" at bounding box center [378, 253] width 312 height 500
click at [189, 169] on div "Early Release from Supervision (ERS) Checklist, Recommendation, and Determinati…" at bounding box center [377, 232] width 415 height 517
click at [192, 169] on div "Early Release from Supervision (ERS) Checklist, Recommendation, and Determinati…" at bounding box center [377, 232] width 415 height 517
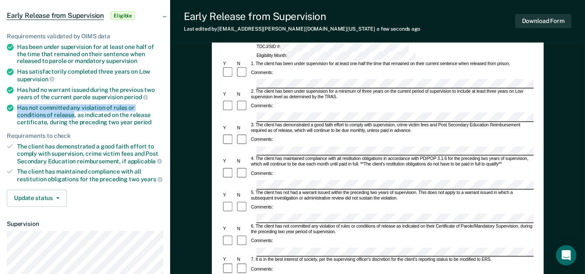
drag, startPoint x: 17, startPoint y: 107, endPoint x: 44, endPoint y: 113, distance: 27.5
click at [44, 113] on div "Has not committed any violation of rules or conditions of release, as indicated…" at bounding box center [90, 114] width 146 height 21
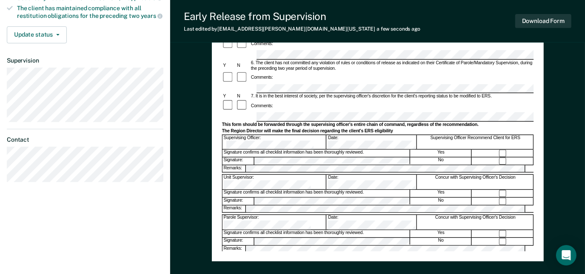
scroll to position [245, 0]
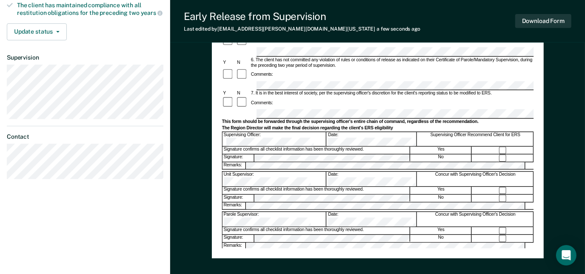
click at [255, 252] on div "Assistant Region Director:" at bounding box center [274, 259] width 104 height 14
click at [252, 252] on div "Assistant Region Director:" at bounding box center [274, 259] width 104 height 14
click at [546, 20] on button "Download Form" at bounding box center [544, 21] width 56 height 14
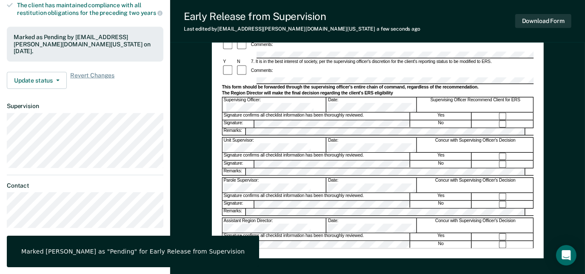
click at [209, 72] on div "Early Release from Supervision (ERS) Checklist, Recommendation, and Determinati…" at bounding box center [377, 66] width 415 height 517
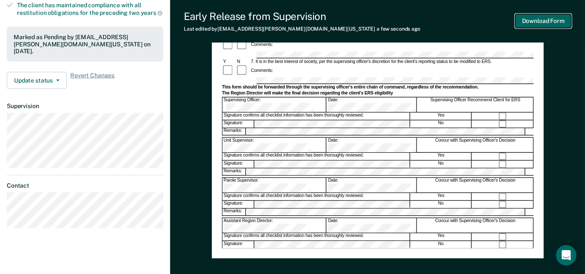
click at [548, 23] on button "Download Form" at bounding box center [544, 21] width 56 height 14
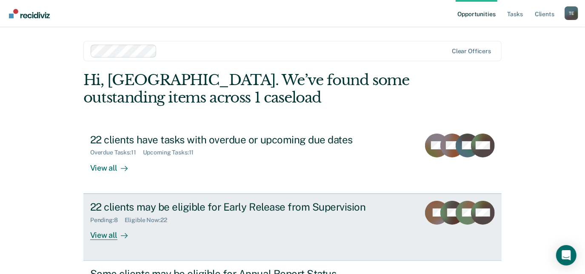
click at [152, 205] on div "22 clients may be eligible for Early Release from Supervision" at bounding box center [239, 207] width 299 height 12
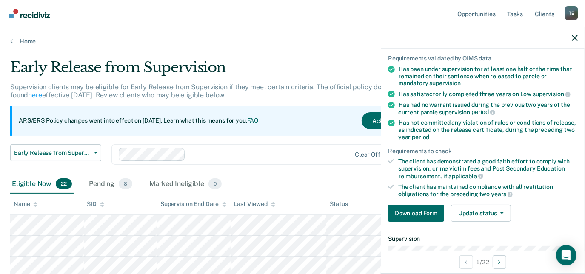
scroll to position [68, 0]
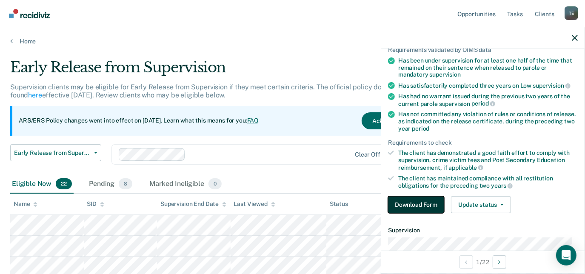
click at [415, 201] on button "Download Form" at bounding box center [416, 204] width 56 height 17
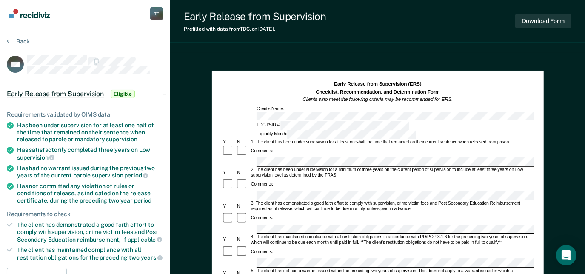
click at [410, 130] on div "Eligibility Month:" at bounding box center [335, 134] width 161 height 9
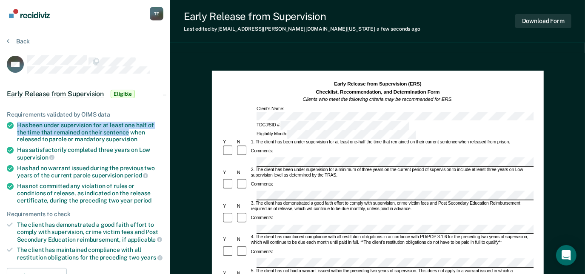
drag, startPoint x: 17, startPoint y: 122, endPoint x: 128, endPoint y: 130, distance: 111.4
click at [128, 130] on div "Has been under supervision for at least one half of the time that remained on t…" at bounding box center [90, 132] width 146 height 21
copy div "Has been under supervision for at least one half of the time that remained on t…"
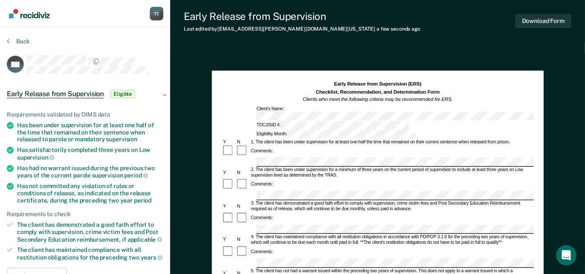
click at [281, 145] on div "Comments:" at bounding box center [378, 151] width 312 height 13
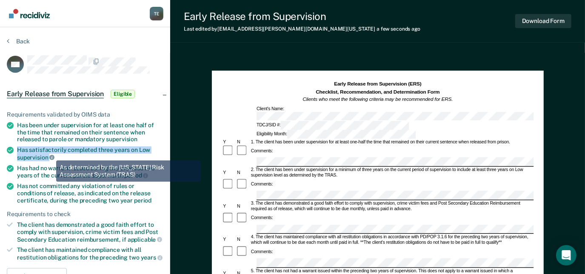
drag, startPoint x: 18, startPoint y: 150, endPoint x: 50, endPoint y: 154, distance: 31.8
click at [50, 154] on div "Has satisfactorily completed three years on Low supervision" at bounding box center [90, 153] width 146 height 14
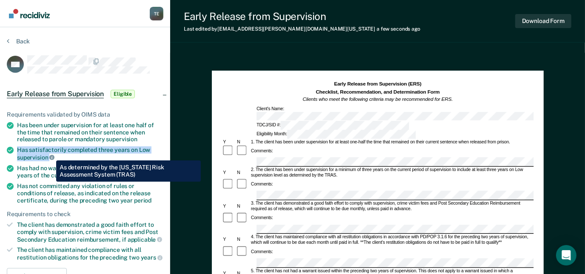
copy div "Has satisfactorily completed three years on Low supervision"
click at [50, 155] on icon at bounding box center [51, 157] width 5 height 5
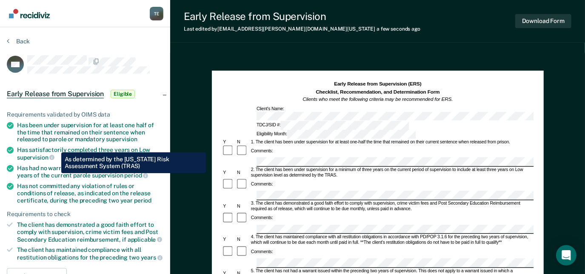
click at [264, 201] on div "3. The client has demonstrated a good faith effort to comply with supervision, …" at bounding box center [392, 206] width 284 height 11
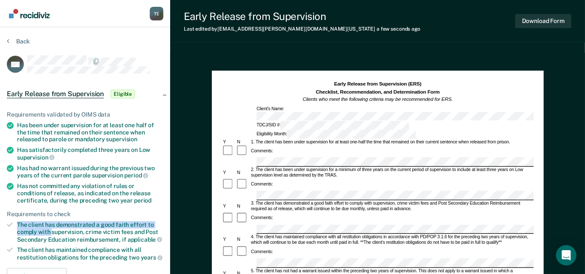
drag, startPoint x: 17, startPoint y: 221, endPoint x: 51, endPoint y: 231, distance: 34.9
click at [51, 231] on div "The client has demonstrated a good faith effort to comply with supervision, cri…" at bounding box center [90, 232] width 146 height 22
copy div "The client has demonstrated a good faith effort to comply with"
click at [289, 212] on div "Comments:" at bounding box center [378, 223] width 312 height 23
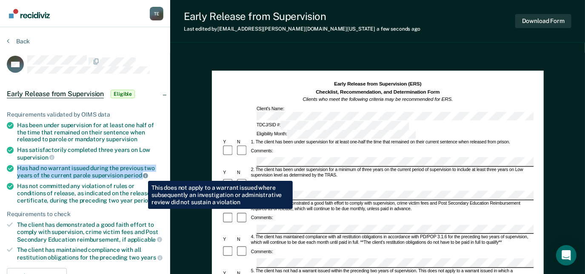
drag, startPoint x: 37, startPoint y: 171, endPoint x: 142, endPoint y: 175, distance: 105.2
click at [142, 175] on li "Has had no warrant issued during the previous two years of the current parole s…" at bounding box center [85, 172] width 157 height 14
copy div "Has had no warrant issued during the previous two years of the current parole s…"
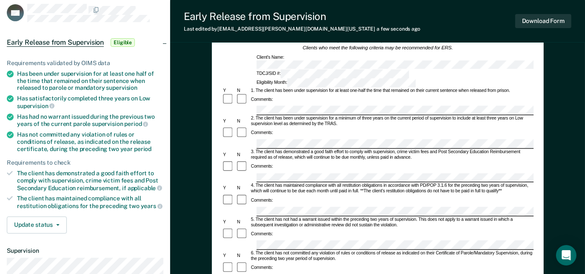
scroll to position [52, 0]
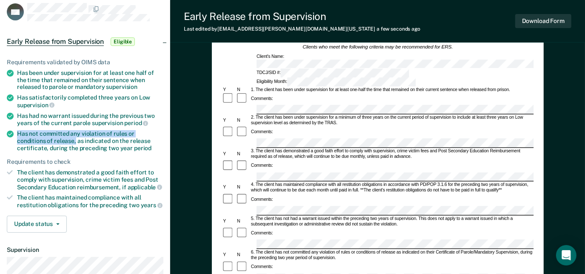
drag, startPoint x: 17, startPoint y: 129, endPoint x: 46, endPoint y: 139, distance: 30.2
click at [46, 139] on div "Has not committed any violation of rules or conditions of release, as indicated…" at bounding box center [90, 140] width 146 height 21
copy div "Has not committed any violation of rules or conditions of release,"
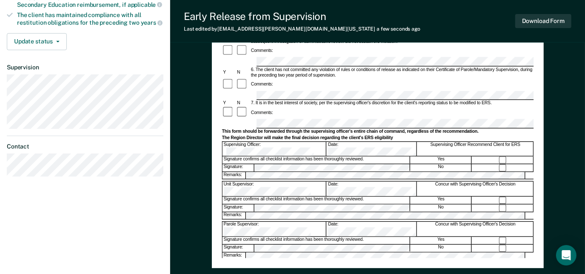
scroll to position [238, 0]
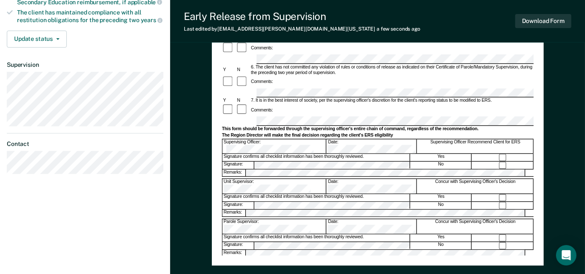
click at [344, 195] on div "Signature confirms all checklist information has been thoroughly reviewed." at bounding box center [316, 198] width 188 height 7
click at [202, 75] on div "Early Release from Supervision (ERS) Checklist, Recommendation, and Determinati…" at bounding box center [377, 73] width 415 height 517
click at [544, 20] on button "Download Form" at bounding box center [544, 21] width 56 height 14
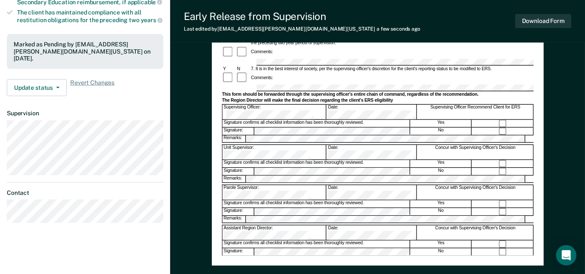
scroll to position [0, 0]
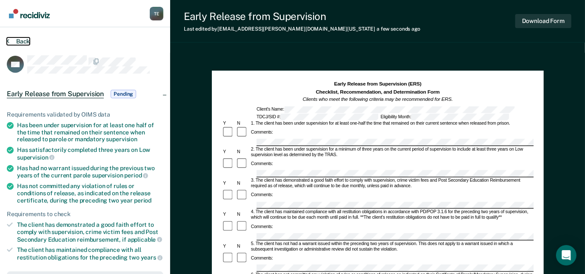
click at [13, 39] on button "Back" at bounding box center [18, 41] width 23 height 8
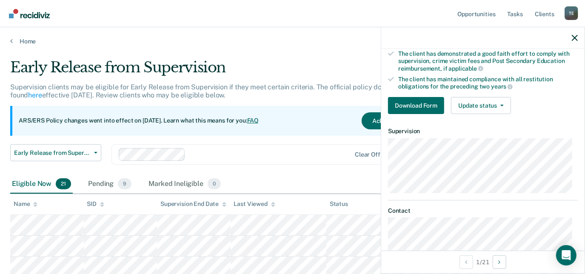
scroll to position [143, 0]
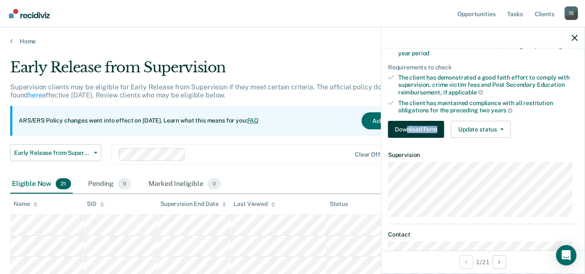
drag, startPoint x: 404, startPoint y: 140, endPoint x: 408, endPoint y: 125, distance: 16.4
click at [408, 125] on div "Requirements validated by OIMS data Has been under supervision for at least one…" at bounding box center [482, 50] width 203 height 187
click at [408, 125] on button "Download Form" at bounding box center [416, 129] width 56 height 17
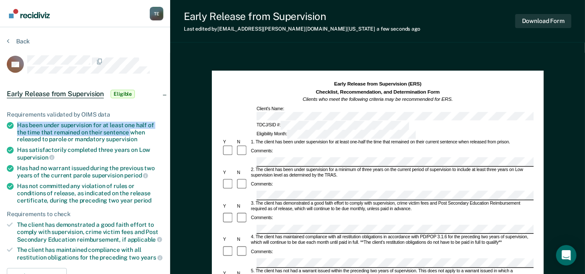
drag, startPoint x: 17, startPoint y: 122, endPoint x: 128, endPoint y: 133, distance: 111.2
click at [128, 133] on div "Has been under supervision for at least one half of the time that remained on t…" at bounding box center [90, 132] width 146 height 21
copy div "Has been under supervision for at least one half of the time that remained on t…"
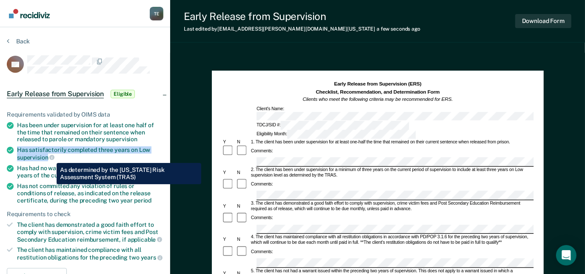
drag, startPoint x: 18, startPoint y: 145, endPoint x: 49, endPoint y: 155, distance: 32.3
click at [49, 155] on div "Has satisfactorily completed three years on Low supervision" at bounding box center [90, 153] width 146 height 14
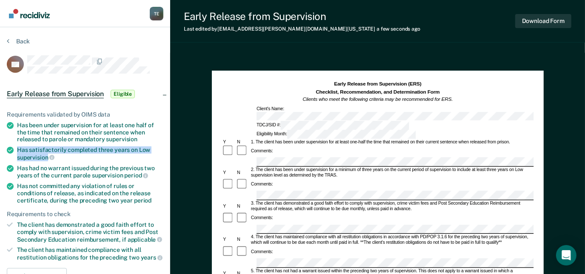
copy div "Has satisfactorily completed three years on Low supervision"
click at [270, 201] on div "3. The client has demonstrated a good faith effort to comply with supervision, …" at bounding box center [392, 206] width 284 height 11
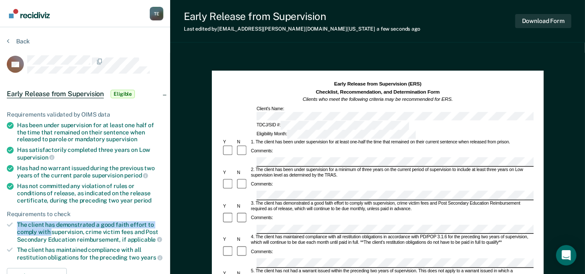
drag, startPoint x: 17, startPoint y: 218, endPoint x: 52, endPoint y: 229, distance: 36.5
click at [52, 229] on ul "Requirements validated by OIMS data Has been under supervision for at least one…" at bounding box center [85, 186] width 157 height 150
copy div "The client has demonstrated a good faith effort to comply with"
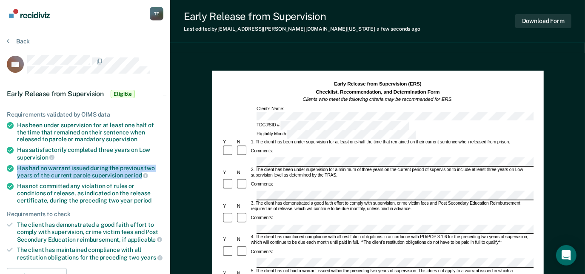
drag, startPoint x: 15, startPoint y: 164, endPoint x: 140, endPoint y: 172, distance: 125.8
click at [140, 172] on li "Has had no warrant issued during the previous two years of the current parole s…" at bounding box center [85, 172] width 157 height 14
copy div "Has had no warrant issued during the previous two years of the current parole s…"
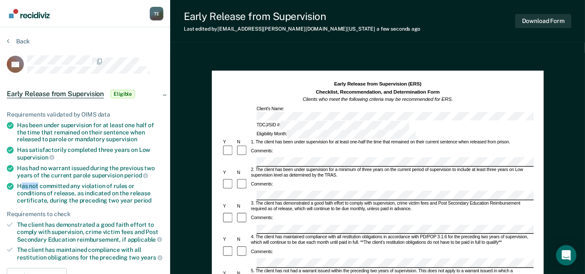
drag, startPoint x: 20, startPoint y: 183, endPoint x: 38, endPoint y: 187, distance: 19.3
click at [38, 187] on div "Has not committed any violation of rules or conditions of release, as indicated…" at bounding box center [90, 193] width 146 height 21
drag, startPoint x: 38, startPoint y: 187, endPoint x: 47, endPoint y: 192, distance: 9.5
click at [47, 192] on div "Has not committed any violation of rules or conditions of release, as indicated…" at bounding box center [90, 193] width 146 height 21
copy div "Has not committed any violation of rules or conditions of release,"
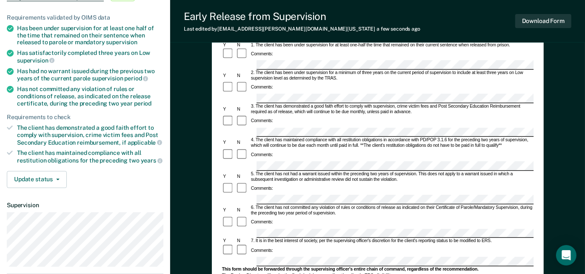
scroll to position [98, 0]
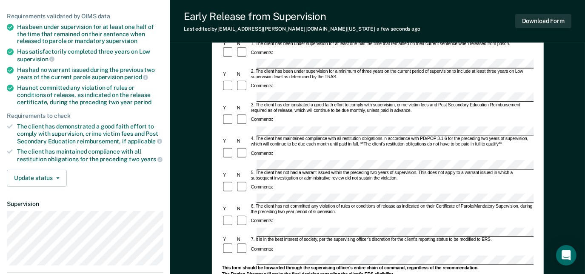
click at [225, 162] on form "Early Release from Supervision (ERS) Checklist, Recommendation, and Determinati…" at bounding box center [378, 233] width 312 height 500
click at [225, 204] on div "Y N 6. The client has not committed any violation of rules or conditions of rel…" at bounding box center [378, 209] width 312 height 11
click at [278, 215] on div "Comments:" at bounding box center [378, 221] width 312 height 13
click at [108, 147] on div "Tyqaisha [PERSON_NAME] Profile How it works Log Out Back DS Early Release from …" at bounding box center [292, 167] width 585 height 531
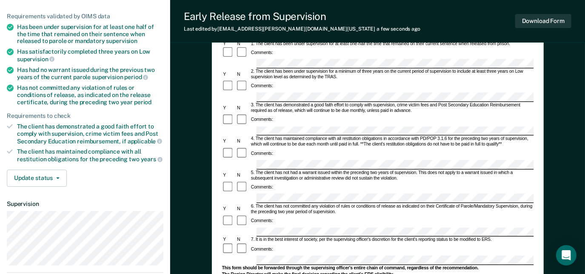
click at [222, 140] on form "Early Release from Supervision (ERS) Checklist, Recommendation, and Determinati…" at bounding box center [378, 233] width 312 height 500
click at [96, 120] on div "Tyqaisha [PERSON_NAME] Profile How it works Log Out Back DS Early Release from …" at bounding box center [292, 167] width 585 height 531
click at [240, 256] on div at bounding box center [378, 260] width 312 height 9
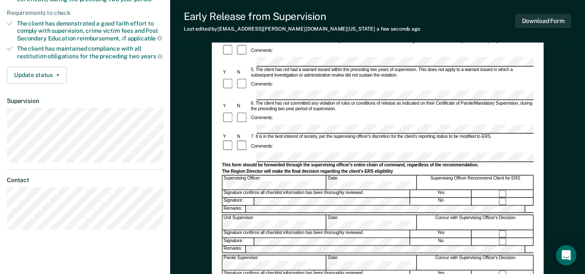
scroll to position [214, 0]
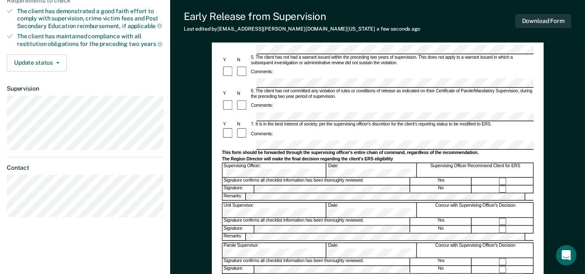
click at [283, 244] on div "Parole Supervisor:" at bounding box center [274, 251] width 104 height 14
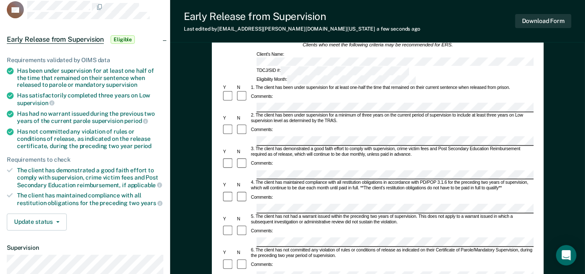
scroll to position [29, 0]
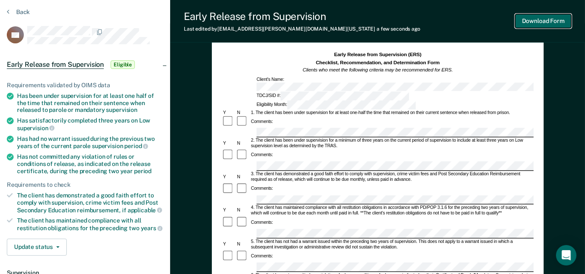
click at [551, 17] on button "Download Form" at bounding box center [544, 21] width 56 height 14
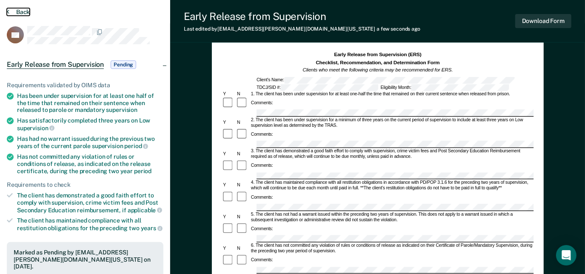
click at [27, 12] on button "Back" at bounding box center [18, 12] width 23 height 8
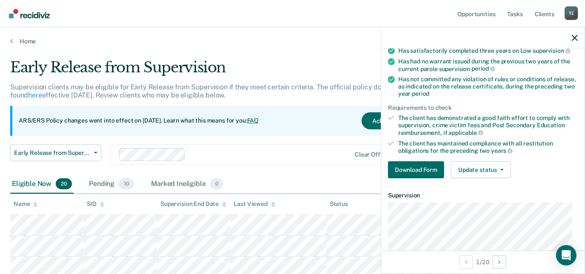
scroll to position [164, 0]
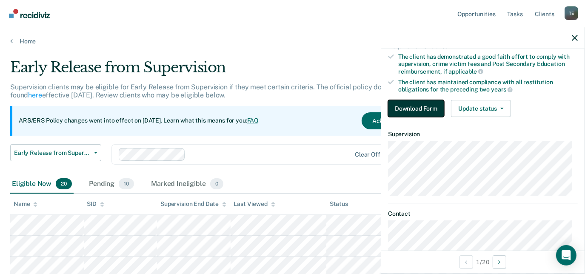
click at [401, 106] on button "Download Form" at bounding box center [416, 108] width 56 height 17
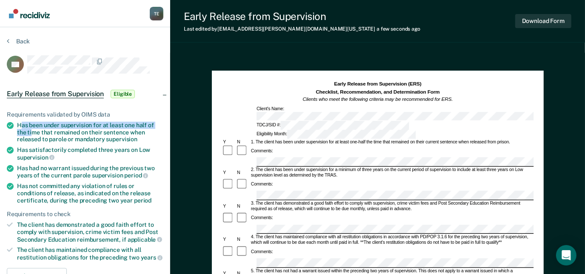
drag, startPoint x: 20, startPoint y: 123, endPoint x: 28, endPoint y: 126, distance: 8.2
click at [28, 126] on div "Has been under supervision for at least one half of the time that remained on t…" at bounding box center [90, 132] width 146 height 21
drag, startPoint x: 28, startPoint y: 126, endPoint x: 129, endPoint y: 129, distance: 101.8
click at [129, 129] on li "Has been under supervision for at least one half of the time that remained on t…" at bounding box center [85, 132] width 157 height 21
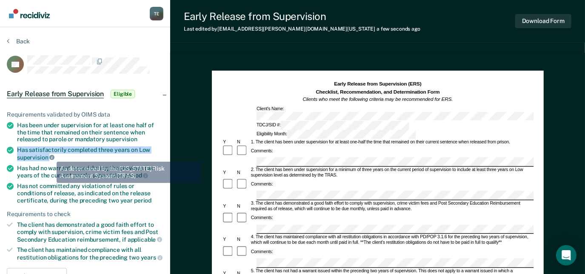
drag, startPoint x: 16, startPoint y: 149, endPoint x: 51, endPoint y: 157, distance: 35.7
click at [51, 157] on li "Has satisfactorily completed three years on Low supervision" at bounding box center [85, 153] width 157 height 14
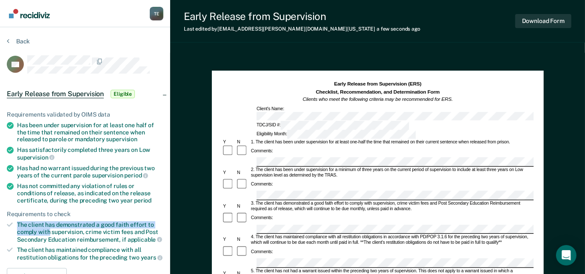
drag, startPoint x: 18, startPoint y: 221, endPoint x: 50, endPoint y: 230, distance: 33.6
click at [50, 230] on div "The client has demonstrated a good faith effort to comply with supervision, cri…" at bounding box center [90, 232] width 146 height 22
click at [330, 269] on div "5. The client has not had a warrant issued within the preceding two years of su…" at bounding box center [392, 274] width 284 height 11
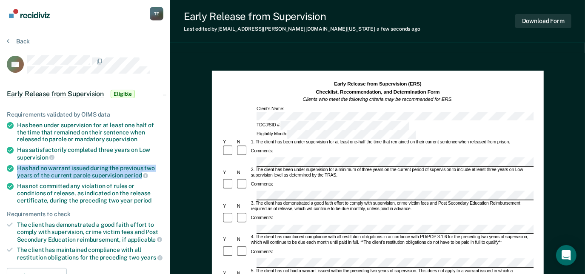
drag, startPoint x: 17, startPoint y: 166, endPoint x: 139, endPoint y: 174, distance: 122.0
click at [139, 174] on div "Has had no warrant issued during the previous two years of the current parole s…" at bounding box center [90, 172] width 146 height 14
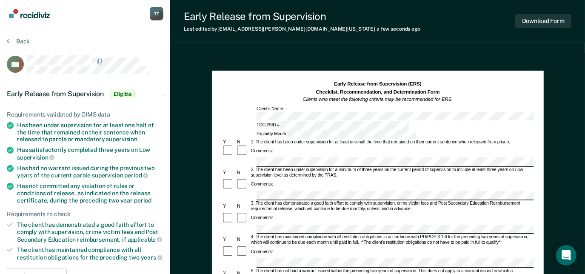
scroll to position [10, 0]
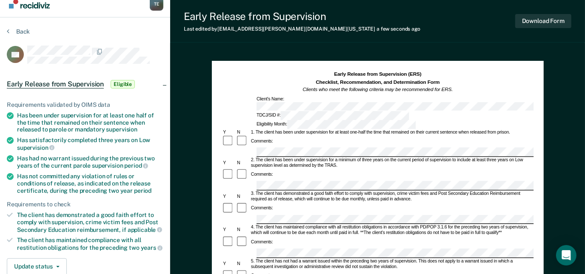
click at [144, 174] on div "Has not committed any violation of rules or conditions of release, as indicated…" at bounding box center [90, 183] width 146 height 21
drag, startPoint x: 14, startPoint y: 174, endPoint x: 48, endPoint y: 183, distance: 34.4
click at [48, 183] on li "Has not committed any violation of rules or conditions of release, as indicated…" at bounding box center [85, 183] width 157 height 21
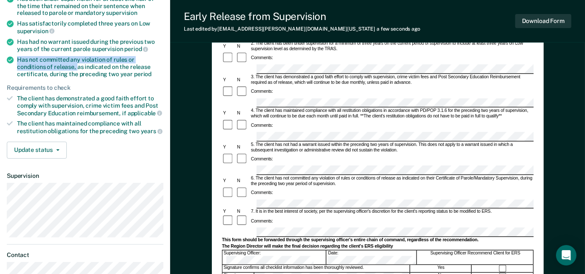
scroll to position [111, 0]
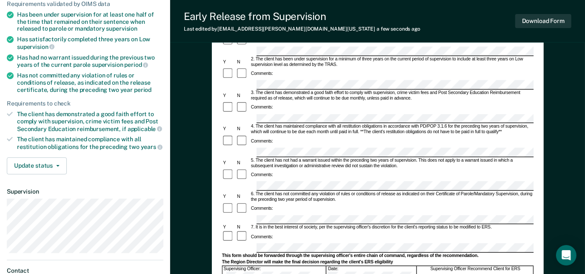
click at [303, 259] on div "The Region Director will make the final decision regarding the client's ERS eli…" at bounding box center [378, 262] width 312 height 6
click at [324, 231] on div "Comments:" at bounding box center [378, 237] width 312 height 13
click at [225, 192] on form "Early Release from Supervision (ERS) Checklist, Recommendation, and Determinati…" at bounding box center [378, 220] width 312 height 500
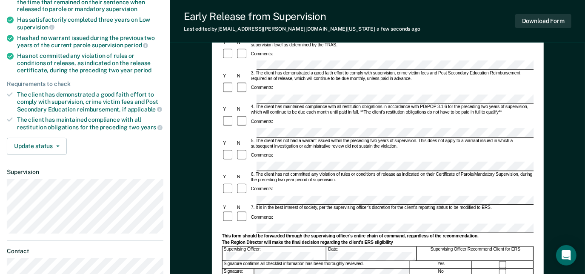
scroll to position [131, 0]
click at [291, 82] on div "Comments:" at bounding box center [378, 93] width 312 height 23
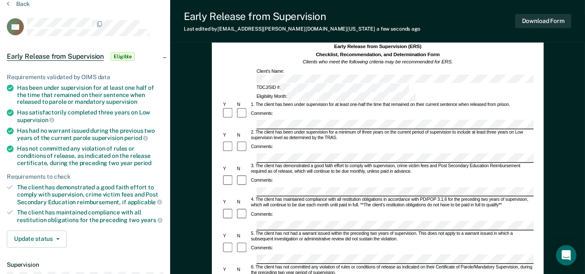
scroll to position [0, 0]
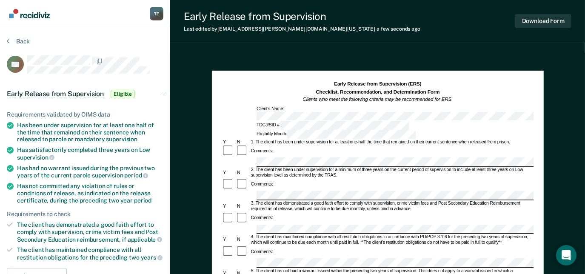
click at [539, 11] on div "Download Form" at bounding box center [544, 21] width 56 height 22
click at [542, 21] on button "Download Form" at bounding box center [544, 21] width 56 height 14
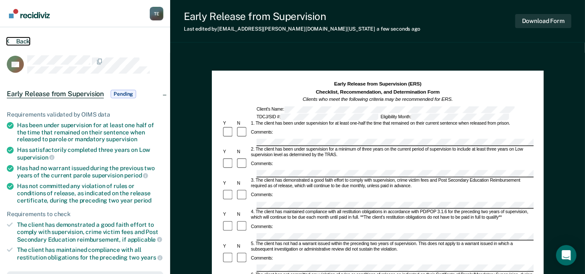
click at [22, 41] on button "Back" at bounding box center [18, 41] width 23 height 8
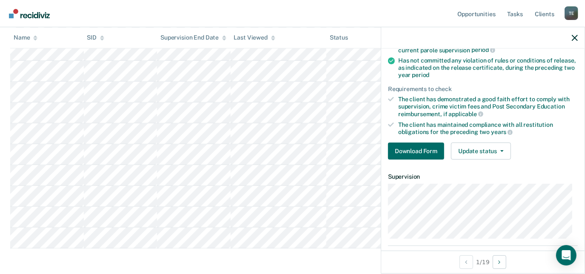
scroll to position [185, 0]
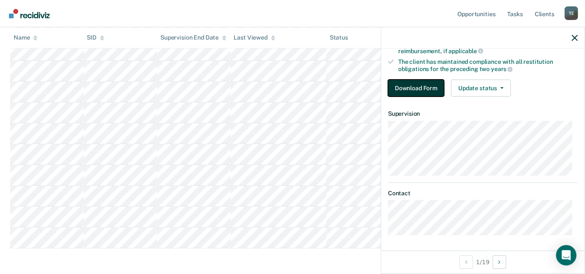
click at [392, 84] on button "Download Form" at bounding box center [416, 88] width 56 height 17
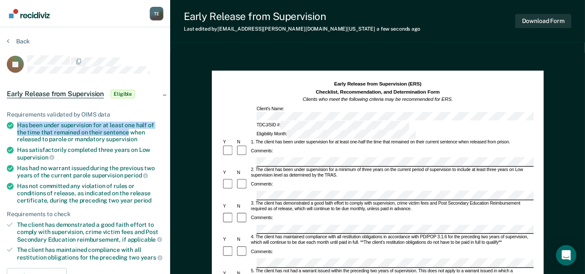
drag, startPoint x: 24, startPoint y: 123, endPoint x: 126, endPoint y: 133, distance: 103.0
click at [126, 133] on div "Has been under supervision for at least one half of the time that remained on t…" at bounding box center [90, 132] width 146 height 21
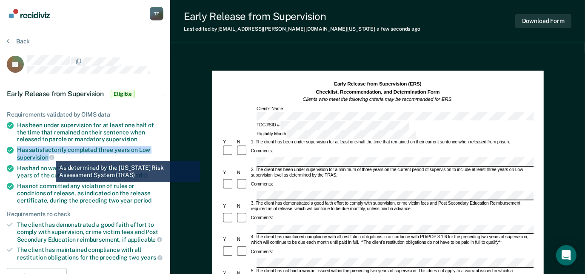
drag, startPoint x: 29, startPoint y: 150, endPoint x: 49, endPoint y: 155, distance: 20.5
click at [49, 155] on div "Has satisfactorily completed three years on Low supervision" at bounding box center [90, 153] width 146 height 14
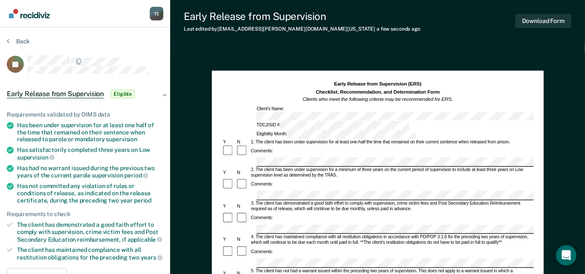
click at [272, 201] on div "3. The client has demonstrated a good faith effort to comply with supervision, …" at bounding box center [392, 206] width 284 height 11
drag, startPoint x: 19, startPoint y: 221, endPoint x: 84, endPoint y: 230, distance: 65.7
click at [84, 230] on div "The client has demonstrated a good faith effort to comply with supervision, cri…" at bounding box center [90, 232] width 146 height 22
drag, startPoint x: 584, startPoint y: 111, endPoint x: 586, endPoint y: 116, distance: 5.5
click at [585, 116] on html "Looks like you’re using Internet Explorer 11. For faster loading and a better e…" at bounding box center [292, 137] width 585 height 274
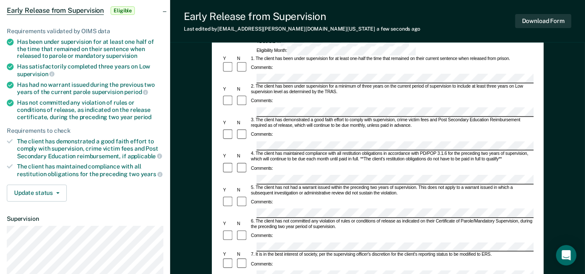
scroll to position [86, 0]
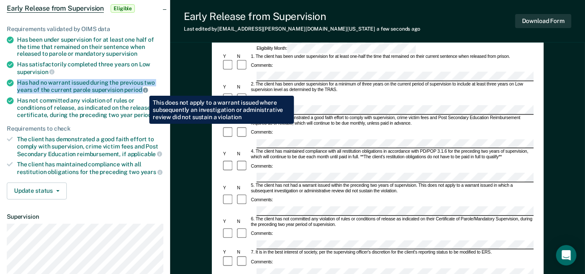
drag, startPoint x: 18, startPoint y: 78, endPoint x: 143, endPoint y: 89, distance: 125.3
click at [143, 89] on div "Has had no warrant issued during the previous two years of the current parole s…" at bounding box center [90, 86] width 146 height 14
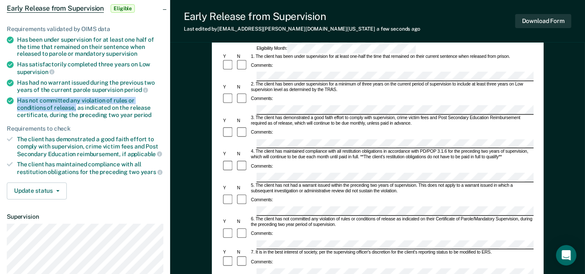
drag, startPoint x: 16, startPoint y: 98, endPoint x: 45, endPoint y: 106, distance: 30.3
click at [45, 106] on li "Has not committed any violation of rules or conditions of release, as indicated…" at bounding box center [85, 107] width 157 height 21
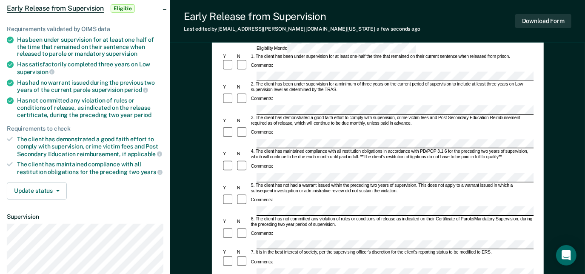
click at [262, 228] on div "Comments:" at bounding box center [378, 234] width 312 height 13
click at [227, 269] on div at bounding box center [378, 273] width 312 height 9
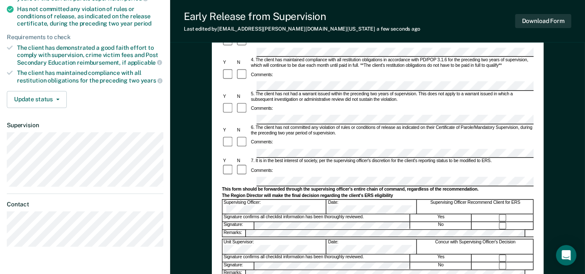
scroll to position [178, 0]
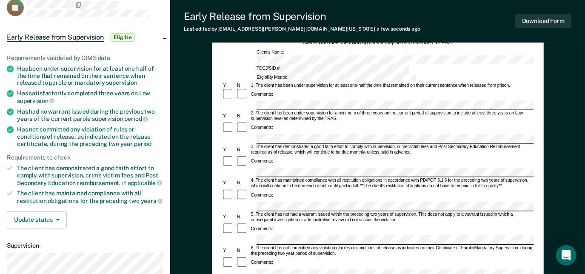
scroll to position [0, 0]
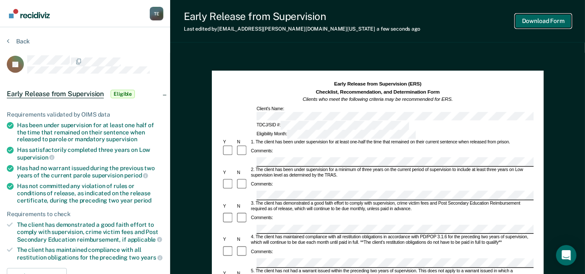
click at [534, 21] on button "Download Form" at bounding box center [544, 21] width 56 height 14
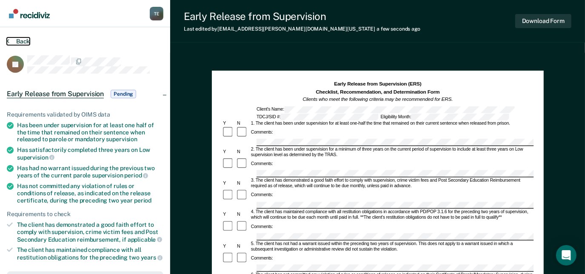
click at [19, 44] on button "Back" at bounding box center [18, 41] width 23 height 8
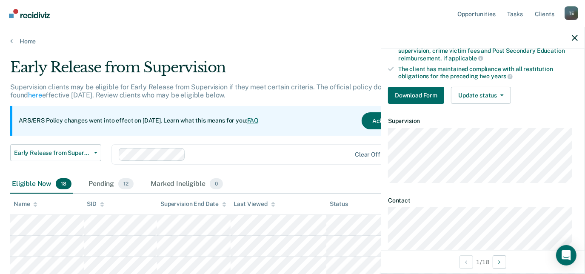
scroll to position [166, 0]
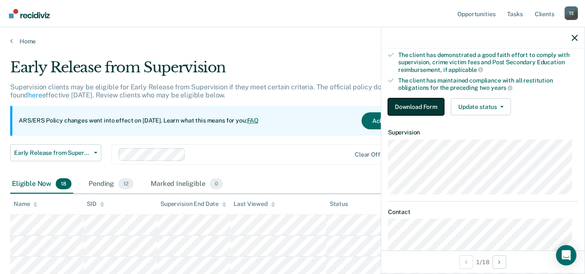
click at [428, 105] on button "Download Form" at bounding box center [416, 106] width 56 height 17
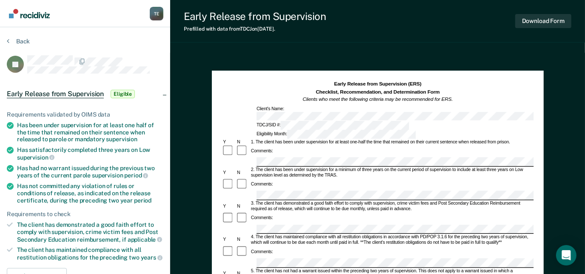
click at [263, 145] on div "Comments:" at bounding box center [378, 151] width 312 height 13
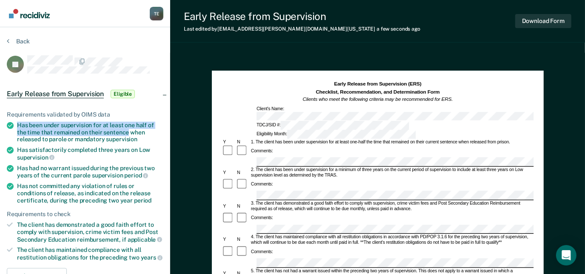
drag, startPoint x: 26, startPoint y: 128, endPoint x: 127, endPoint y: 131, distance: 100.9
click at [127, 131] on li "Has been under supervision for at least one half of the time that remained on t…" at bounding box center [85, 132] width 157 height 21
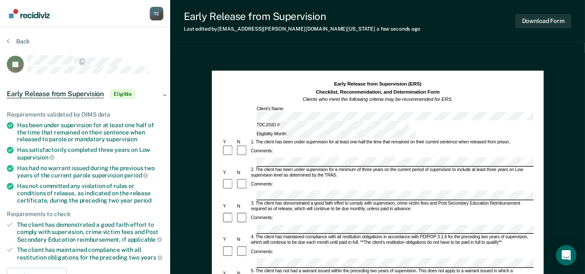
click at [281, 201] on div "3. The client has demonstrated a good faith effort to comply with supervision, …" at bounding box center [392, 206] width 284 height 11
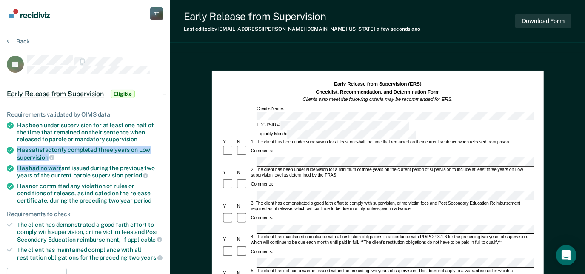
drag, startPoint x: 18, startPoint y: 148, endPoint x: 60, endPoint y: 161, distance: 44.0
click at [60, 161] on ul "Requirements validated by OIMS data Has been under supervision for at least one…" at bounding box center [85, 186] width 157 height 150
drag, startPoint x: 60, startPoint y: 161, endPoint x: 45, endPoint y: 158, distance: 15.7
click at [45, 158] on span "supervision" at bounding box center [35, 157] width 37 height 7
click at [21, 149] on div "Has satisfactorily completed three years on Low supervision" at bounding box center [90, 153] width 146 height 14
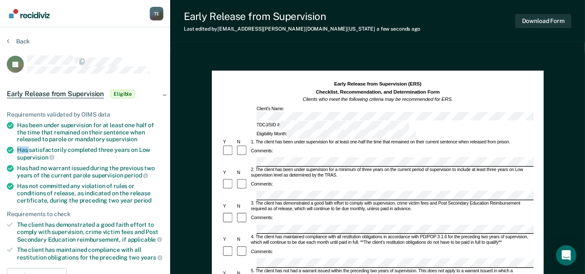
click at [21, 149] on div "Has satisfactorily completed three years on Low supervision" at bounding box center [90, 153] width 146 height 14
drag, startPoint x: 18, startPoint y: 147, endPoint x: 48, endPoint y: 158, distance: 31.5
click at [48, 158] on div "Has satisfactorily completed three years on Low supervision" at bounding box center [90, 153] width 146 height 14
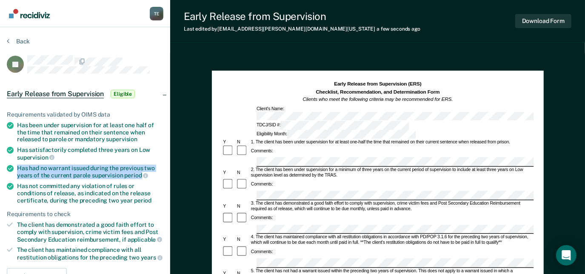
drag, startPoint x: 16, startPoint y: 165, endPoint x: 139, endPoint y: 176, distance: 123.9
click at [139, 176] on li "Has had no warrant issued during the previous two years of the current parole s…" at bounding box center [85, 172] width 157 height 14
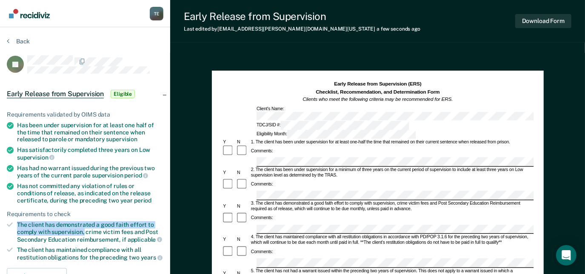
drag, startPoint x: 17, startPoint y: 221, endPoint x: 84, endPoint y: 232, distance: 67.6
click at [84, 232] on div "The client has demonstrated a good faith effort to comply with supervision, cri…" at bounding box center [90, 232] width 146 height 22
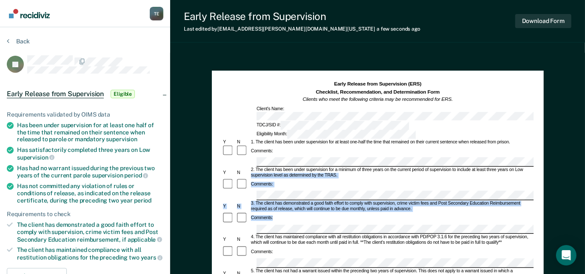
drag, startPoint x: 584, startPoint y: 123, endPoint x: 585, endPoint y: 165, distance: 41.7
click at [585, 165] on html "Looks like you’re using Internet Explorer 11. For faster loading and a better e…" at bounding box center [292, 137] width 585 height 274
drag, startPoint x: 585, startPoint y: 165, endPoint x: 542, endPoint y: 163, distance: 43.0
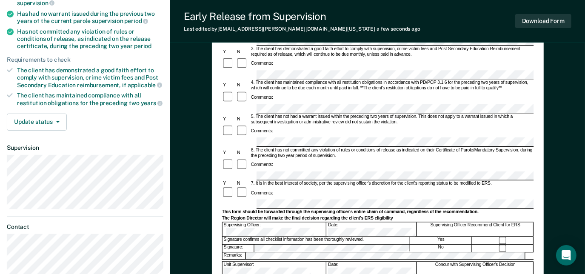
scroll to position [152, 0]
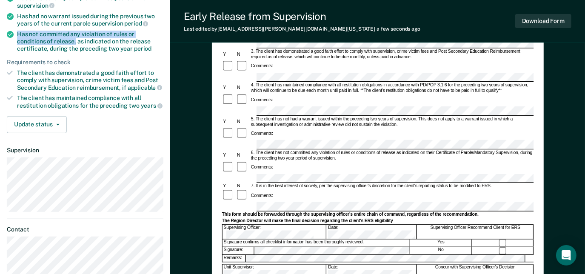
drag, startPoint x: 18, startPoint y: 33, endPoint x: 45, endPoint y: 38, distance: 27.4
click at [45, 38] on div "Has not committed any violation of rules or conditions of release, as indicated…" at bounding box center [90, 41] width 146 height 21
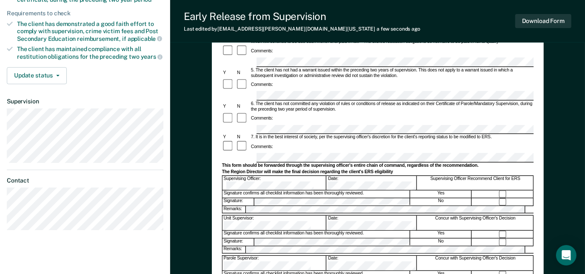
scroll to position [213, 0]
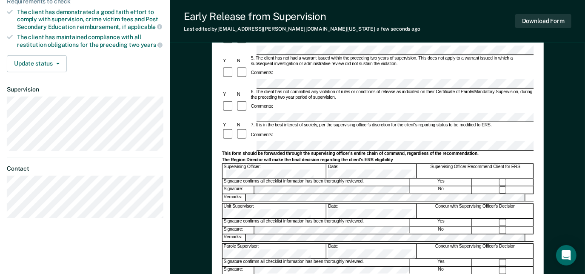
click at [498, 227] on div at bounding box center [503, 230] width 61 height 7
click at [257, 123] on form "Early Release from Supervision (ERS) Checklist, Recommendation, and Determinati…" at bounding box center [378, 118] width 312 height 500
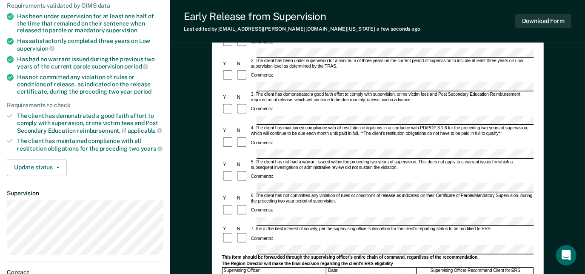
scroll to position [105, 0]
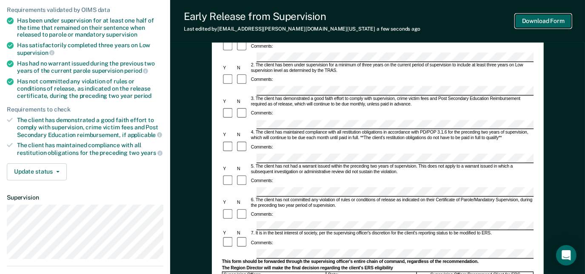
click at [530, 24] on button "Download Form" at bounding box center [544, 21] width 56 height 14
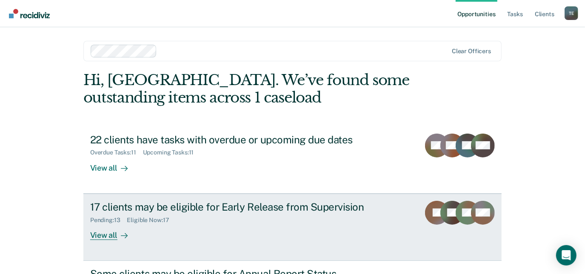
click at [241, 228] on div "17 clients may be eligible for Early Release from Supervision Pending : 13 Elig…" at bounding box center [249, 220] width 319 height 39
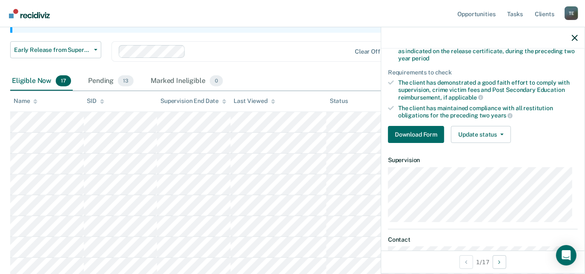
scroll to position [159, 0]
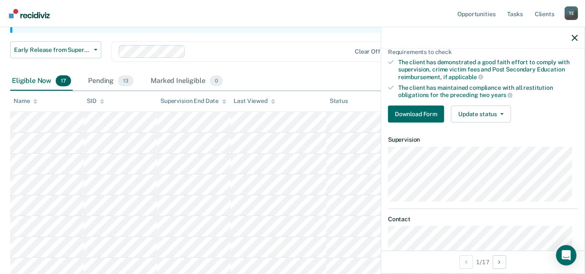
click at [407, 102] on div "Requirements validated by OIMS data Has been under supervision for at least one…" at bounding box center [482, 35] width 203 height 187
click at [410, 108] on button "Download Form" at bounding box center [416, 114] width 56 height 17
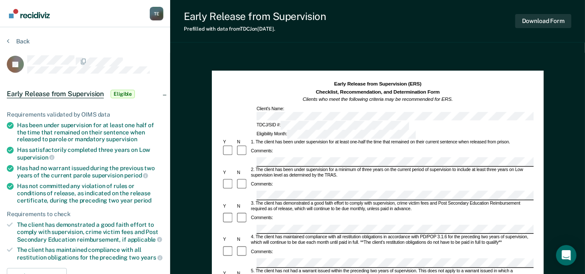
click at [386, 130] on div "Eligibility Month:" at bounding box center [335, 134] width 161 height 9
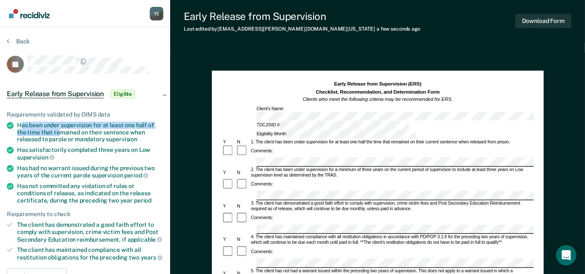
drag, startPoint x: 20, startPoint y: 121, endPoint x: 57, endPoint y: 128, distance: 37.2
click at [57, 128] on div "Has been under supervision for at least one half of the time that remained on t…" at bounding box center [90, 132] width 146 height 21
drag, startPoint x: 57, startPoint y: 128, endPoint x: 130, endPoint y: 130, distance: 73.3
click at [130, 130] on ul "Requirements validated by OIMS data Has been under supervision for at least one…" at bounding box center [85, 186] width 157 height 150
copy div "Has been under supervision for at least one half of the time that remained on t…"
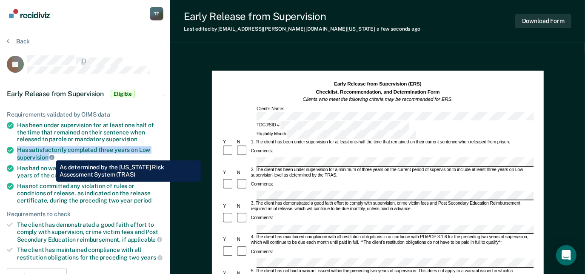
drag, startPoint x: 11, startPoint y: 146, endPoint x: 49, endPoint y: 154, distance: 39.2
click at [49, 154] on li "Has satisfactorily completed three years on Low supervision" at bounding box center [85, 153] width 157 height 14
copy div "Has satisfactorily completed three years on Low supervision"
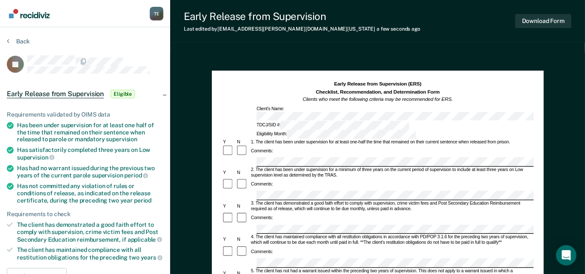
click at [258, 178] on div "Comments:" at bounding box center [378, 184] width 312 height 13
click at [18, 221] on div "The client has demonstrated a good faith effort to comply with supervision, cri…" at bounding box center [90, 232] width 146 height 22
drag, startPoint x: 20, startPoint y: 222, endPoint x: 72, endPoint y: 228, distance: 53.1
click at [72, 228] on div "The client has demonstrated a good faith effort to comply with supervision, cri…" at bounding box center [90, 232] width 146 height 22
drag, startPoint x: 72, startPoint y: 228, endPoint x: 19, endPoint y: 226, distance: 53.3
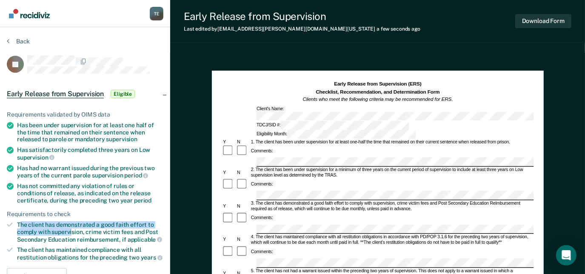
click at [19, 226] on div "The client has demonstrated a good faith effort to comply with supervision, cri…" at bounding box center [90, 232] width 146 height 22
drag, startPoint x: 15, startPoint y: 222, endPoint x: 86, endPoint y: 229, distance: 71.5
click at [86, 229] on li "The client has demonstrated a good faith effort to comply with supervision, cri…" at bounding box center [85, 232] width 157 height 22
copy div "The client has demonstrated a good faith effort to comply with supervision,"
click at [282, 212] on div "Comments:" at bounding box center [378, 223] width 312 height 23
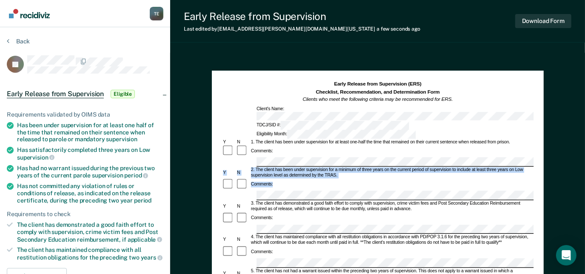
drag, startPoint x: 583, startPoint y: 111, endPoint x: 584, endPoint y: 143, distance: 31.9
copy form "Y N 2. The client has been under supervision for a minimum of three years on th…"
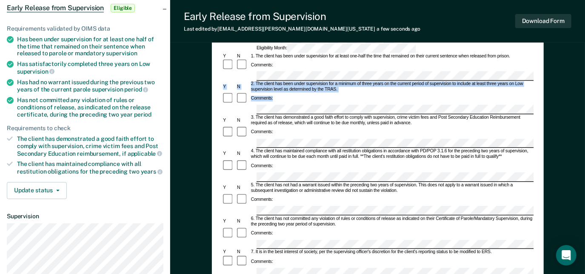
scroll to position [89, 0]
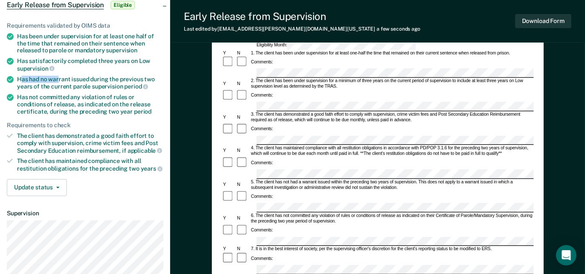
drag, startPoint x: 19, startPoint y: 77, endPoint x: 58, endPoint y: 80, distance: 39.3
click at [58, 80] on div "Has had no warrant issued during the previous two years of the current parole s…" at bounding box center [90, 83] width 146 height 14
drag, startPoint x: 58, startPoint y: 80, endPoint x: 141, endPoint y: 84, distance: 82.7
click at [141, 84] on div "Has had no warrant issued during the previous two years of the current parole s…" at bounding box center [90, 83] width 146 height 14
copy div "Has had no warrant issued during the previous two years of the current parole s…"
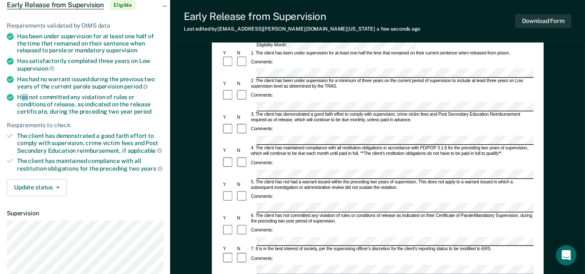
drag, startPoint x: 20, startPoint y: 92, endPoint x: 26, endPoint y: 97, distance: 8.5
click at [26, 97] on div "Has not committed any violation of rules or conditions of release, as indicated…" at bounding box center [90, 104] width 146 height 21
drag, startPoint x: 26, startPoint y: 97, endPoint x: 48, endPoint y: 102, distance: 22.2
click at [48, 102] on div "Has not committed any violation of rules or conditions of release, as indicated…" at bounding box center [90, 104] width 146 height 21
copy div "Has not committed any violation of rules or conditions of release,"
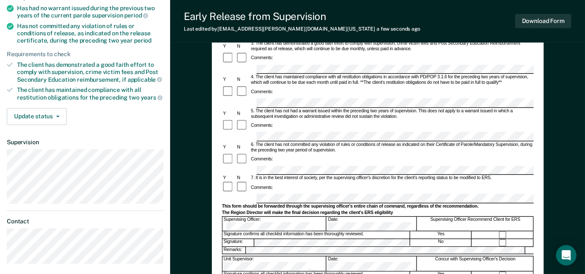
scroll to position [155, 0]
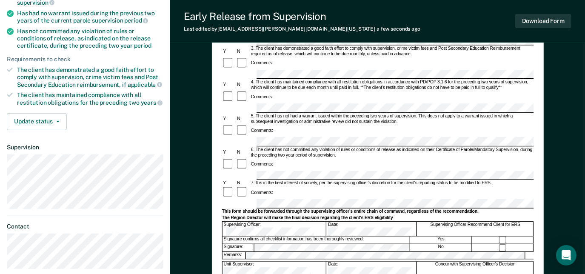
click at [245, 155] on form "Early Release from Supervision (ERS) Checklist, Recommendation, and Determinati…" at bounding box center [378, 176] width 312 height 500
click at [533, 20] on button "Download Form" at bounding box center [544, 21] width 56 height 14
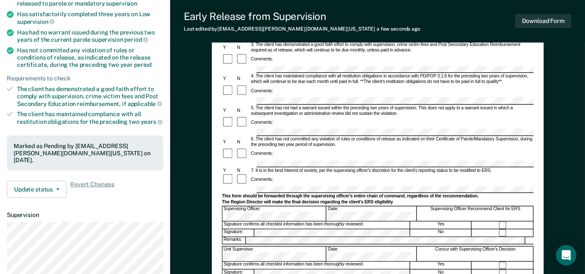
scroll to position [0, 0]
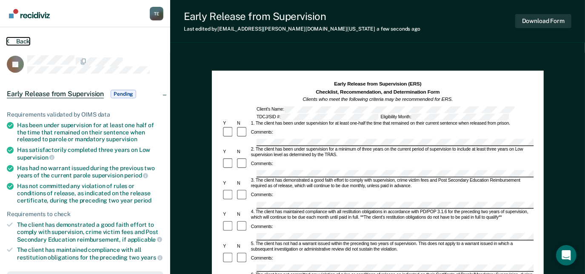
click at [7, 37] on icon at bounding box center [8, 40] width 3 height 7
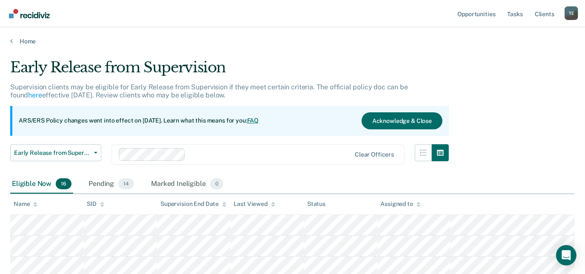
click at [51, 208] on th "Name" at bounding box center [47, 204] width 74 height 21
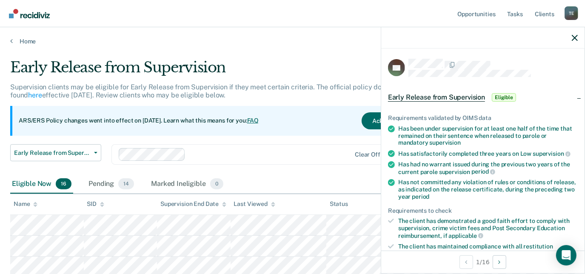
scroll to position [145, 0]
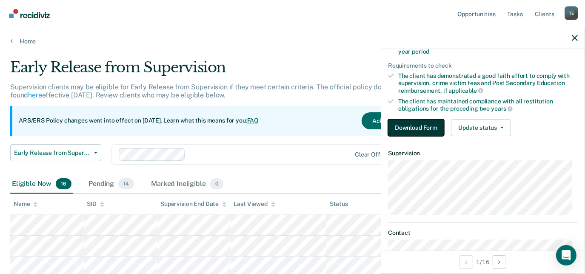
click at [437, 123] on button "Download Form" at bounding box center [416, 127] width 56 height 17
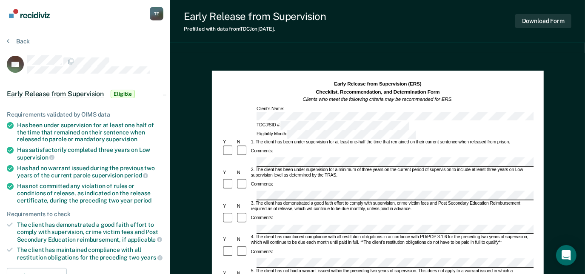
click at [371, 121] on div "TDCJ/SID #: Eligibility Month:" at bounding box center [378, 129] width 312 height 17
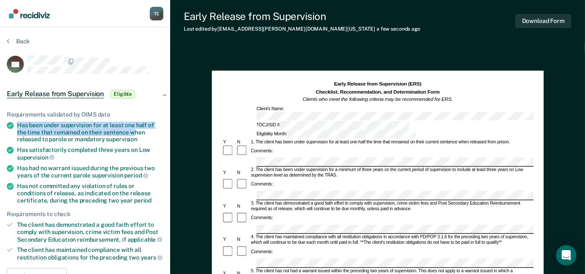
drag, startPoint x: 18, startPoint y: 120, endPoint x: 132, endPoint y: 129, distance: 114.1
click at [132, 129] on ul "Requirements validated by OIMS data Has been under supervision for at least one…" at bounding box center [85, 186] width 157 height 150
copy div "Has been under supervision for at least one half of the time that remained on t…"
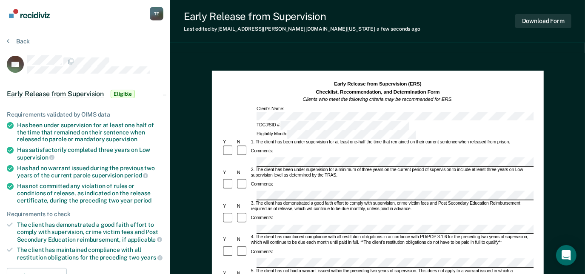
click at [336, 145] on div "Comments:" at bounding box center [378, 151] width 312 height 13
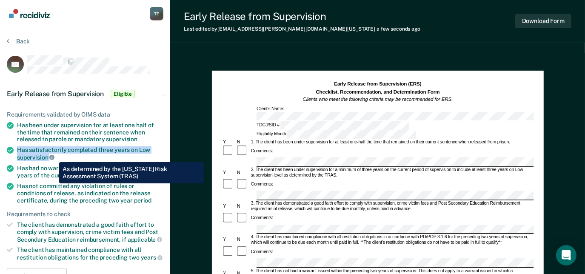
drag, startPoint x: 17, startPoint y: 148, endPoint x: 52, endPoint y: 156, distance: 36.2
click at [52, 156] on div "Has satisfactorily completed three years on Low supervision" at bounding box center [90, 153] width 146 height 14
copy div "Has satisfactorily completed three years on Low supervision"
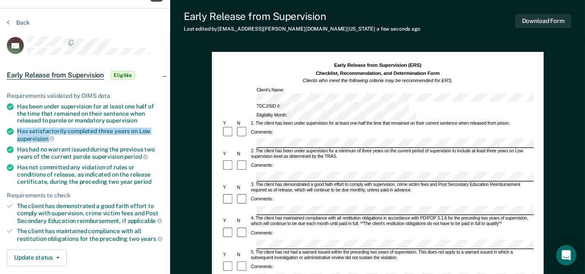
scroll to position [18, 0]
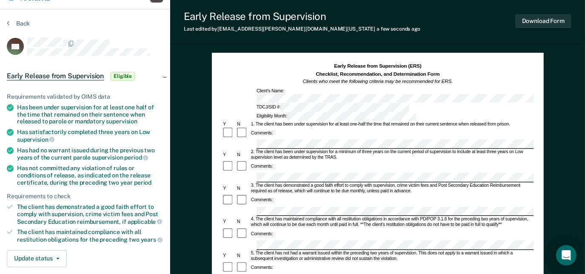
click at [367, 160] on div "Comments:" at bounding box center [378, 166] width 312 height 13
click at [382, 183] on div "3. The client has demonstrated a good faith effort to comply with supervision, …" at bounding box center [392, 188] width 284 height 11
click at [364, 183] on div "3. The client has demonstrated a good faith effort to comply with supervision, …" at bounding box center [392, 188] width 284 height 11
click at [50, 214] on div "The client has demonstrated a good faith effort to comply with supervision, cri…" at bounding box center [90, 214] width 146 height 22
drag, startPoint x: 18, startPoint y: 205, endPoint x: 81, endPoint y: 215, distance: 64.1
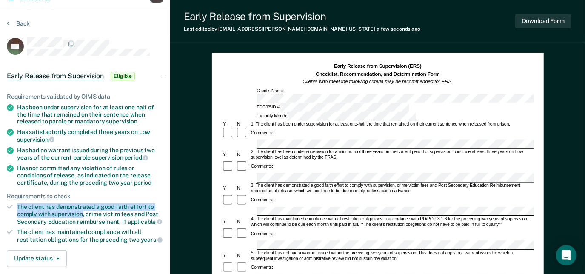
click at [81, 215] on div "The client has demonstrated a good faith effort to comply with supervision, cri…" at bounding box center [90, 214] width 146 height 22
copy div "The client has demonstrated a good faith effort to comply with supervision"
click at [385, 195] on div "Comments:" at bounding box center [378, 206] width 312 height 23
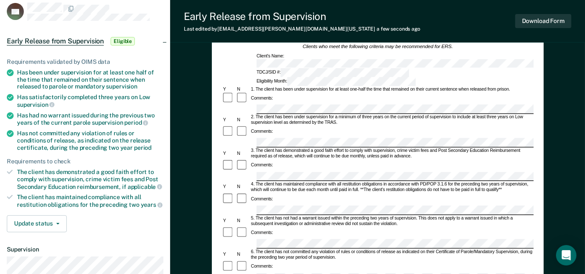
scroll to position [43, 0]
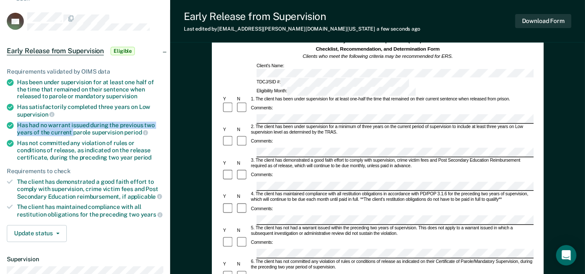
drag, startPoint x: 17, startPoint y: 122, endPoint x: 82, endPoint y: 135, distance: 66.0
click at [82, 135] on ul "Requirements validated by OIMS data Has been under supervision for at least one…" at bounding box center [85, 143] width 157 height 150
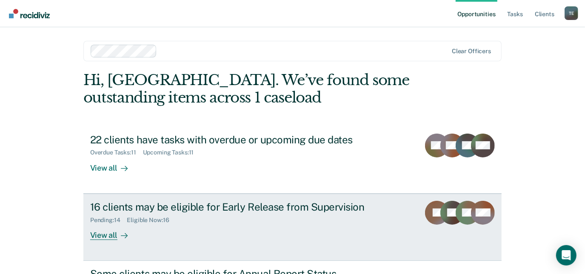
click at [260, 212] on div "16 clients may be eligible for Early Release from Supervision" at bounding box center [239, 207] width 299 height 12
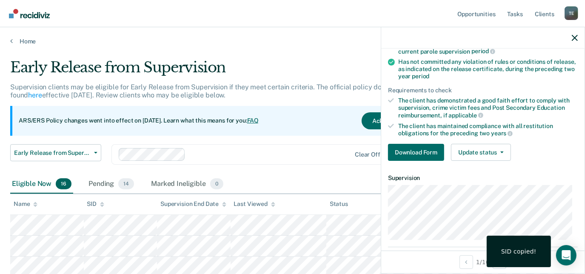
scroll to position [123, 0]
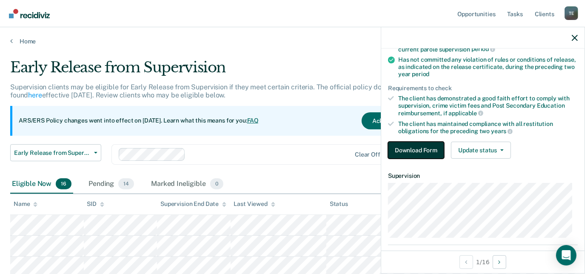
click at [419, 143] on button "Download Form" at bounding box center [416, 150] width 56 height 17
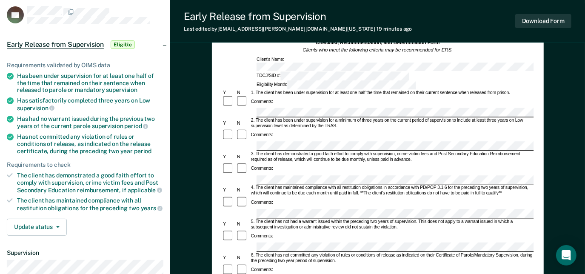
scroll to position [54, 0]
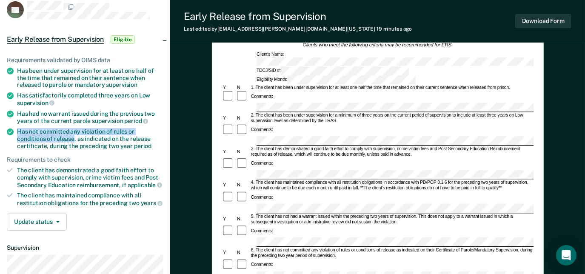
drag, startPoint x: 13, startPoint y: 128, endPoint x: 44, endPoint y: 135, distance: 32.3
click at [44, 135] on li "Has not committed any violation of rules or conditions of release, as indicated…" at bounding box center [85, 138] width 157 height 21
copy div "Has not committed any violation of rules or conditions of release"
click at [44, 135] on div "Has not committed any violation of rules or conditions of release, as indicated…" at bounding box center [90, 138] width 146 height 21
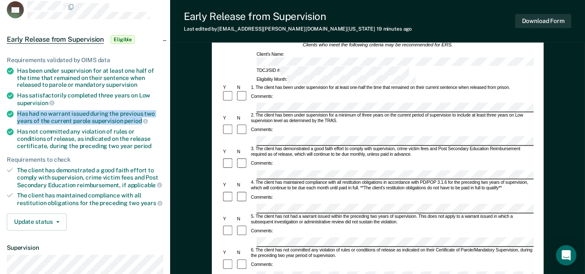
drag, startPoint x: 16, startPoint y: 112, endPoint x: 140, endPoint y: 119, distance: 124.5
click at [140, 119] on li "Has had no warrant issued during the previous two years of the current parole s…" at bounding box center [85, 117] width 157 height 14
copy div "Has had no warrant issued during the previous two years of the current parole s…"
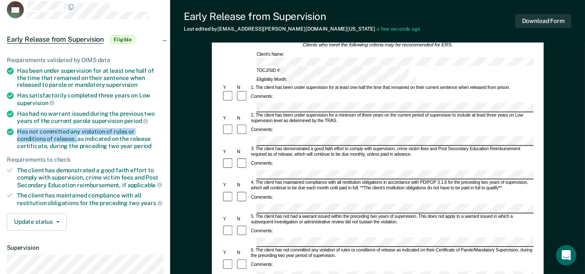
drag, startPoint x: 17, startPoint y: 130, endPoint x: 46, endPoint y: 138, distance: 29.9
click at [46, 138] on div "Has not committed any violation of rules or conditions of release, as indicated…" at bounding box center [90, 138] width 146 height 21
copy div "Has not committed any violation of rules or conditions of release,"
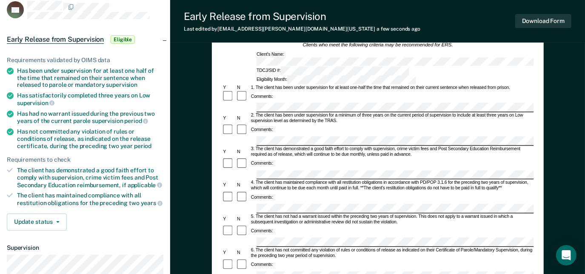
click at [276, 259] on div "Comments:" at bounding box center [378, 265] width 312 height 13
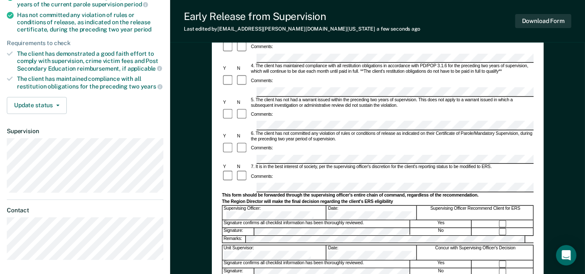
scroll to position [176, 0]
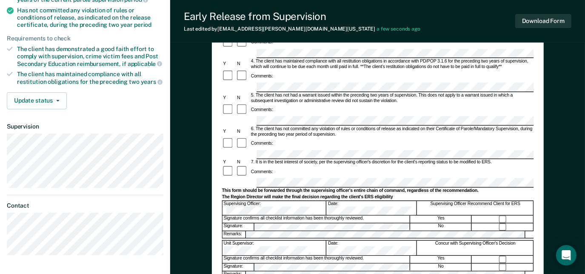
click at [236, 178] on div at bounding box center [378, 182] width 312 height 9
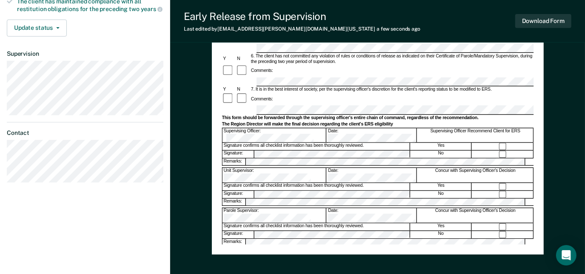
scroll to position [255, 0]
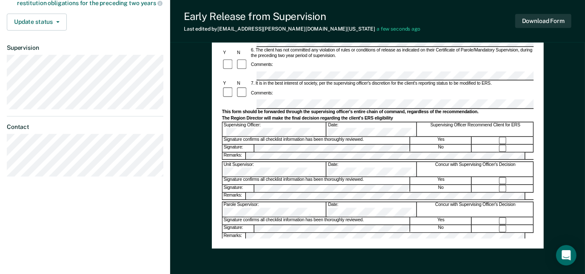
click at [506, 163] on div "Concur with Supervising Officer's Decision" at bounding box center [476, 170] width 116 height 14
click at [542, 24] on button "Download Form" at bounding box center [544, 21] width 56 height 14
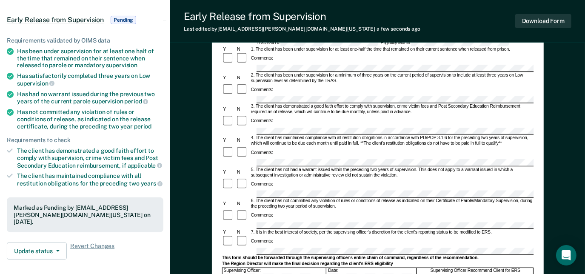
scroll to position [0, 0]
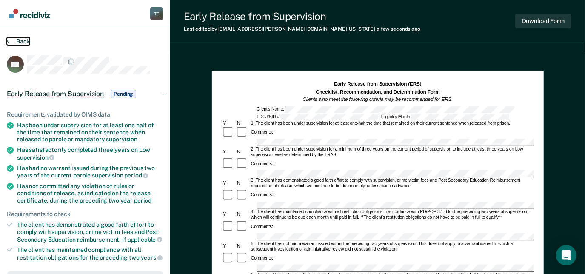
click at [25, 40] on button "Back" at bounding box center [18, 41] width 23 height 8
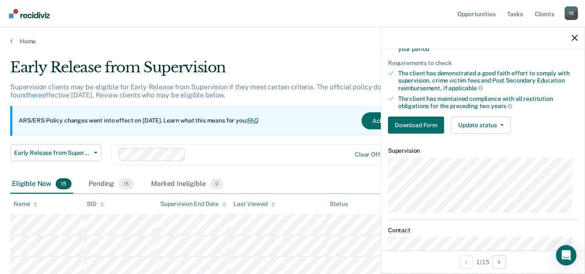
scroll to position [147, 0]
click at [420, 125] on button "Download Form" at bounding box center [416, 125] width 56 height 17
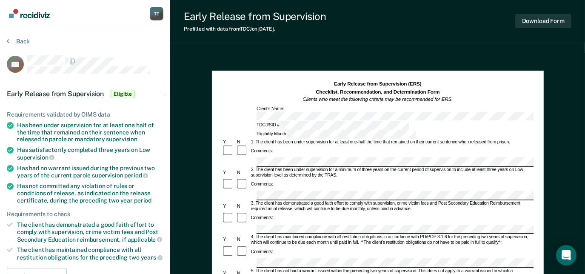
drag, startPoint x: 380, startPoint y: 116, endPoint x: 480, endPoint y: 71, distance: 109.7
click at [130, 151] on div "Has satisfactorily completed three years on Low supervision" at bounding box center [90, 153] width 146 height 14
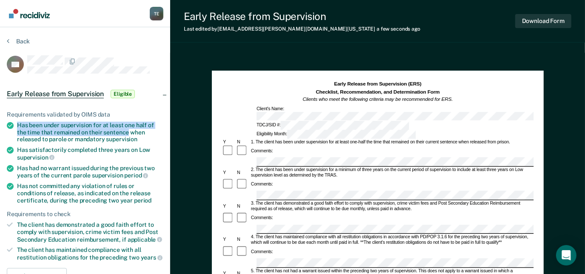
drag, startPoint x: 14, startPoint y: 123, endPoint x: 126, endPoint y: 130, distance: 112.6
click at [126, 130] on li "Has been under supervision for at least one half of the time that remained on t…" at bounding box center [85, 132] width 157 height 21
copy div "Has been under supervision for at least one half of the time that remained on t…"
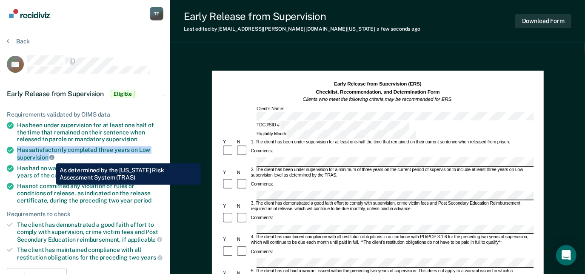
drag, startPoint x: 17, startPoint y: 144, endPoint x: 50, endPoint y: 157, distance: 35.2
click at [50, 157] on div "Has satisfactorily completed three years on Low supervision" at bounding box center [90, 153] width 146 height 14
copy div "Has satisfactorily completed three years on Low supervision"
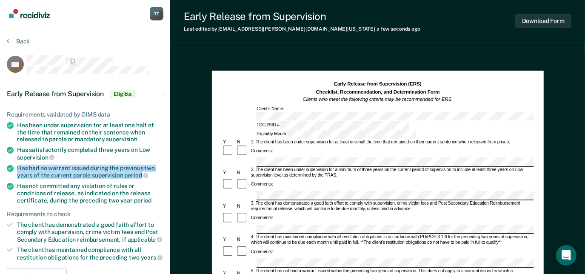
drag, startPoint x: 16, startPoint y: 167, endPoint x: 139, endPoint y: 176, distance: 123.3
click at [139, 176] on li "Has had no warrant issued during the previous two years of the current parole s…" at bounding box center [85, 172] width 157 height 14
copy div "Has had no warrant issued during the previous two years of the current parole s…"
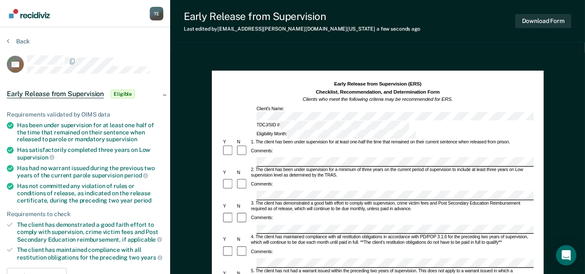
click at [295, 246] on div "Comments:" at bounding box center [378, 252] width 312 height 13
click at [284, 246] on div "Comments:" at bounding box center [378, 252] width 312 height 13
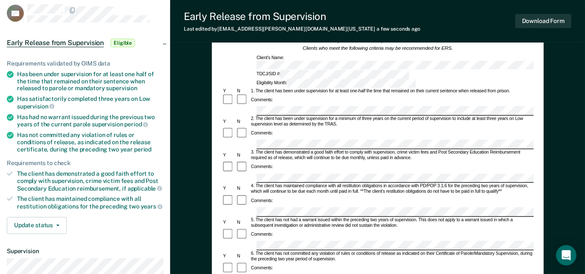
scroll to position [53, 0]
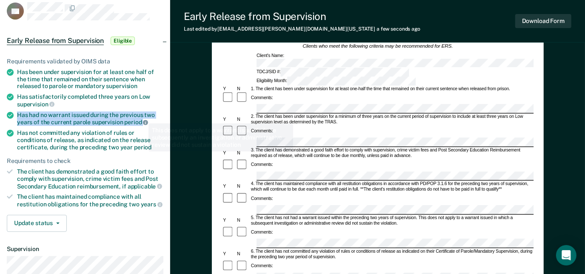
drag, startPoint x: 15, startPoint y: 113, endPoint x: 143, endPoint y: 118, distance: 127.8
click at [143, 118] on li "Has had no warrant issued during the previous two years of the current parole s…" at bounding box center [85, 119] width 157 height 14
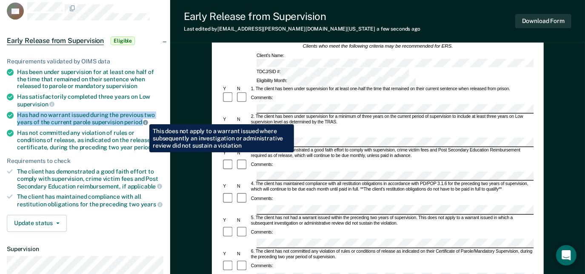
copy div "Has had no warrant issued during the previous two years of the current parole s…"
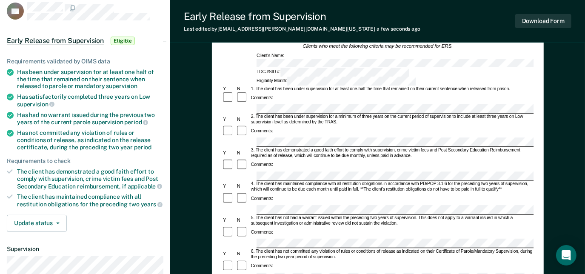
click at [260, 189] on form "Early Release from Supervision (ERS) Checklist, Recommendation, and Determinati…" at bounding box center [378, 278] width 312 height 500
click at [168, 191] on div "Tyqaisha Eatmon T E Profile How it works Log Out Back TD Early Release from Sup…" at bounding box center [292, 212] width 585 height 531
drag, startPoint x: 17, startPoint y: 167, endPoint x: 82, endPoint y: 178, distance: 66.1
click at [82, 178] on div "The client has demonstrated a good faith effort to comply with supervision, cri…" at bounding box center [90, 179] width 146 height 22
copy div "The client has demonstrated a good faith effort to comply with supervision"
